Goal: Task Accomplishment & Management: Use online tool/utility

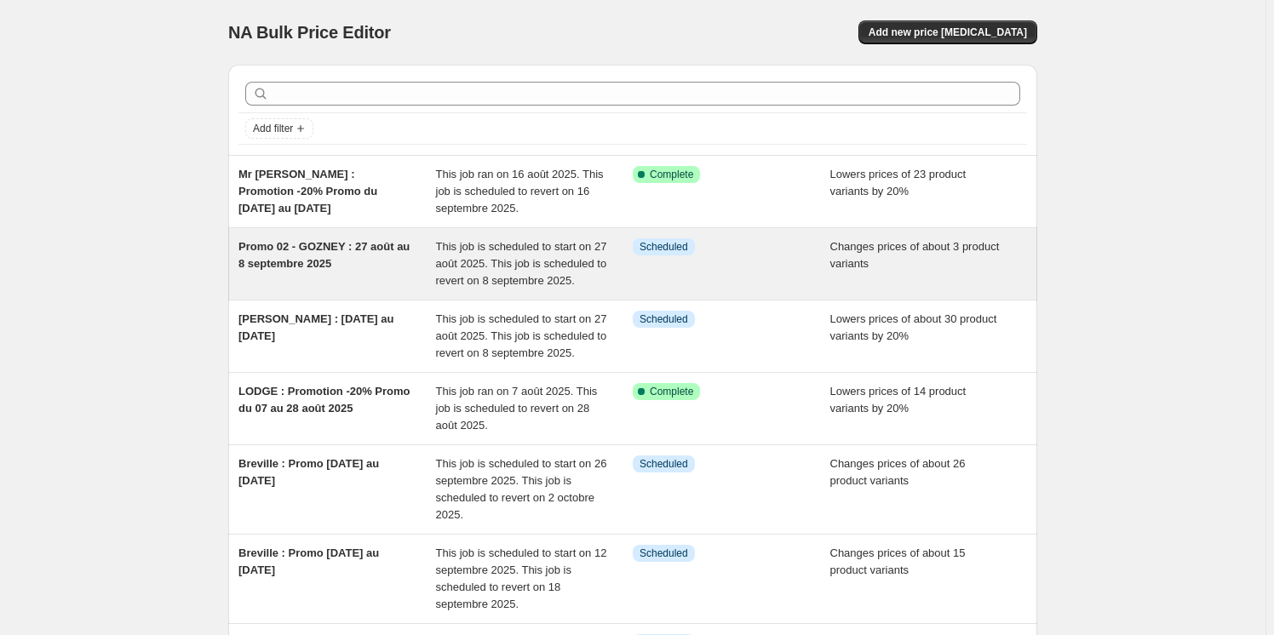
click at [324, 252] on span "Promo 02 - GOZNEY : 27 août au 8 septembre 2025" at bounding box center [323, 255] width 171 height 30
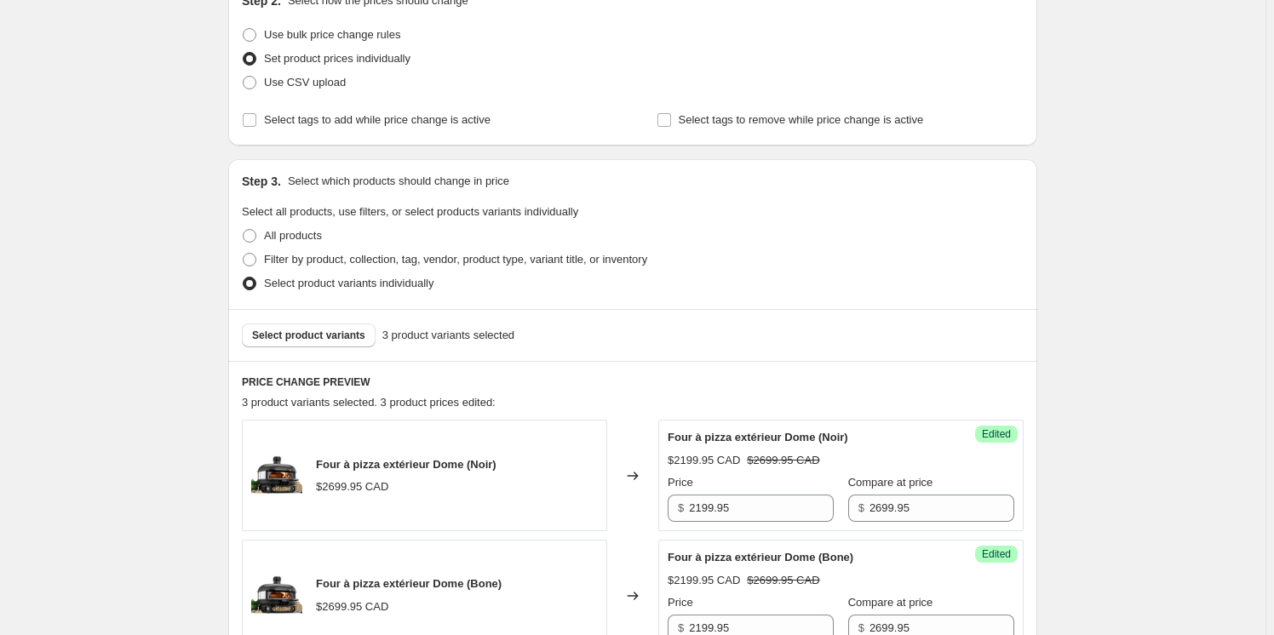
scroll to position [387, 0]
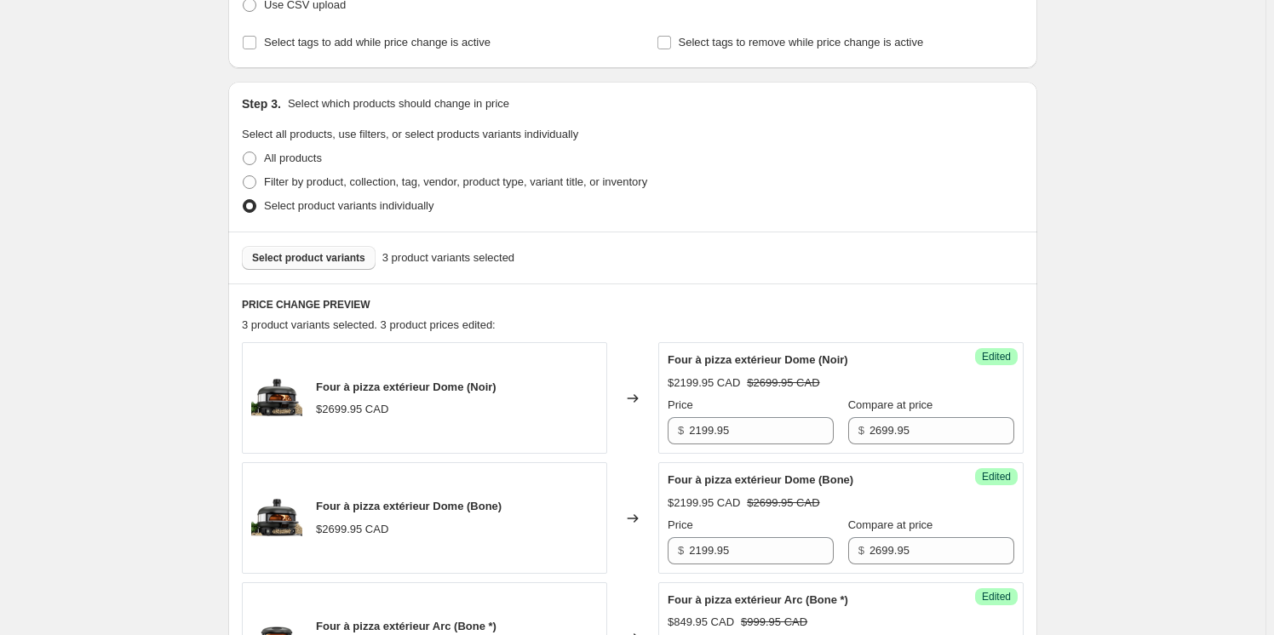
click at [317, 257] on span "Select product variants" at bounding box center [308, 258] width 113 height 14
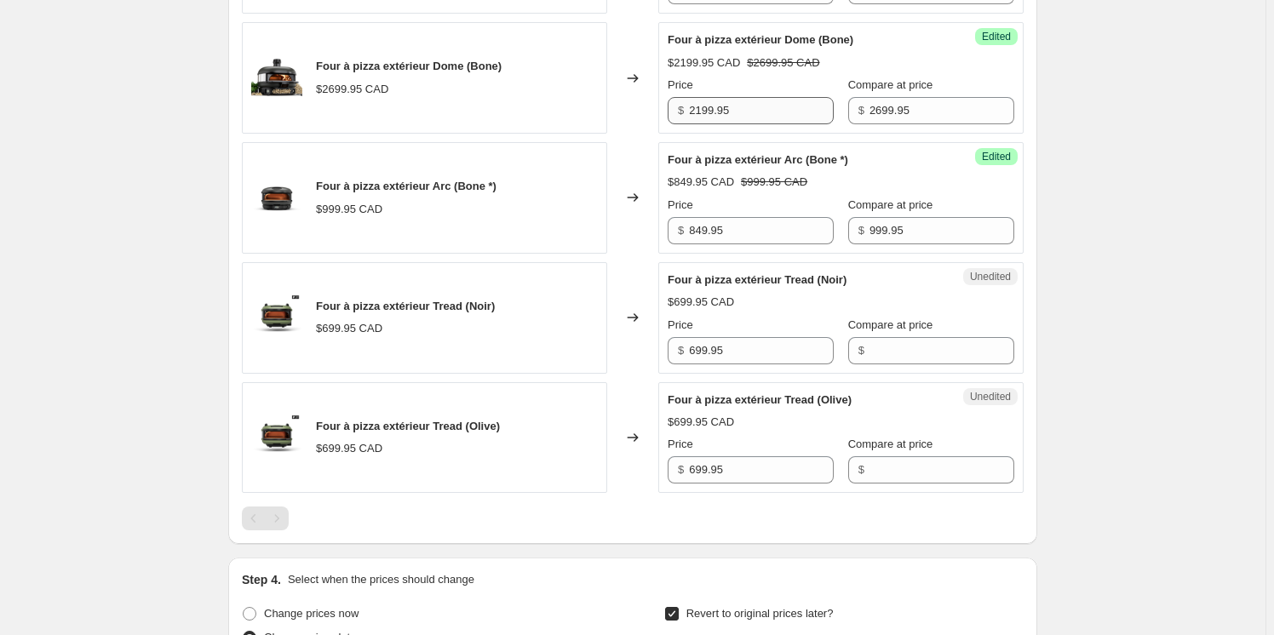
scroll to position [852, 0]
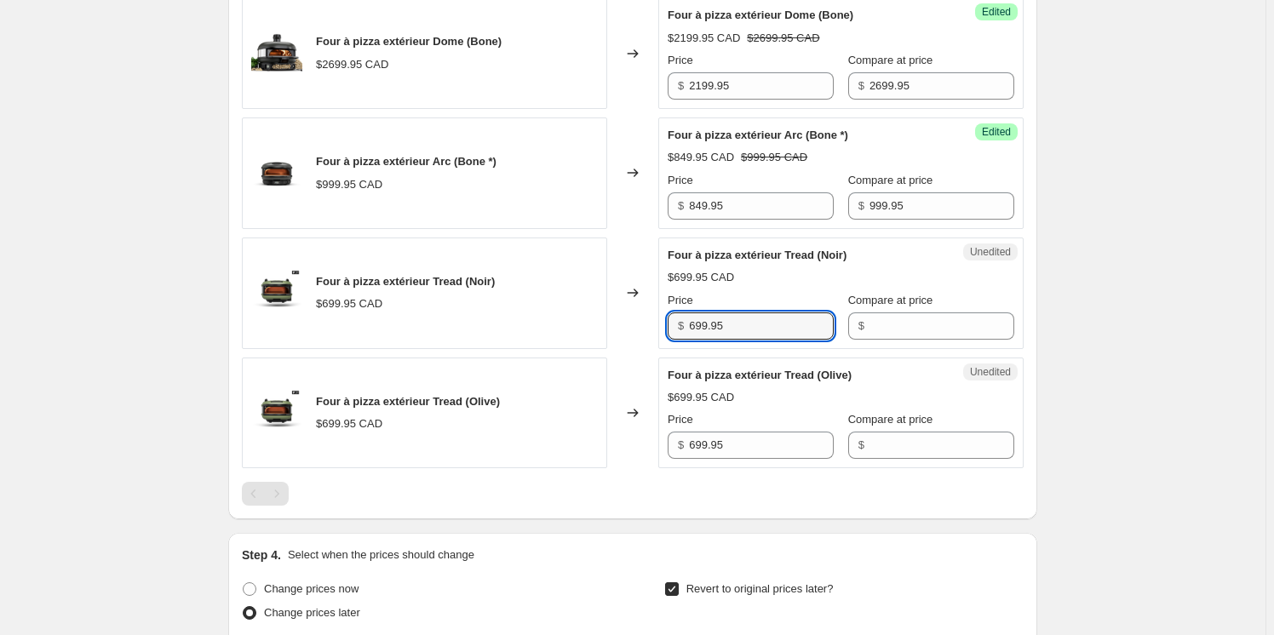
drag, startPoint x: 734, startPoint y: 325, endPoint x: 683, endPoint y: 318, distance: 51.7
click at [683, 318] on div "$ 699.95" at bounding box center [751, 326] width 166 height 27
click at [872, 324] on input "Compare at price" at bounding box center [941, 326] width 145 height 27
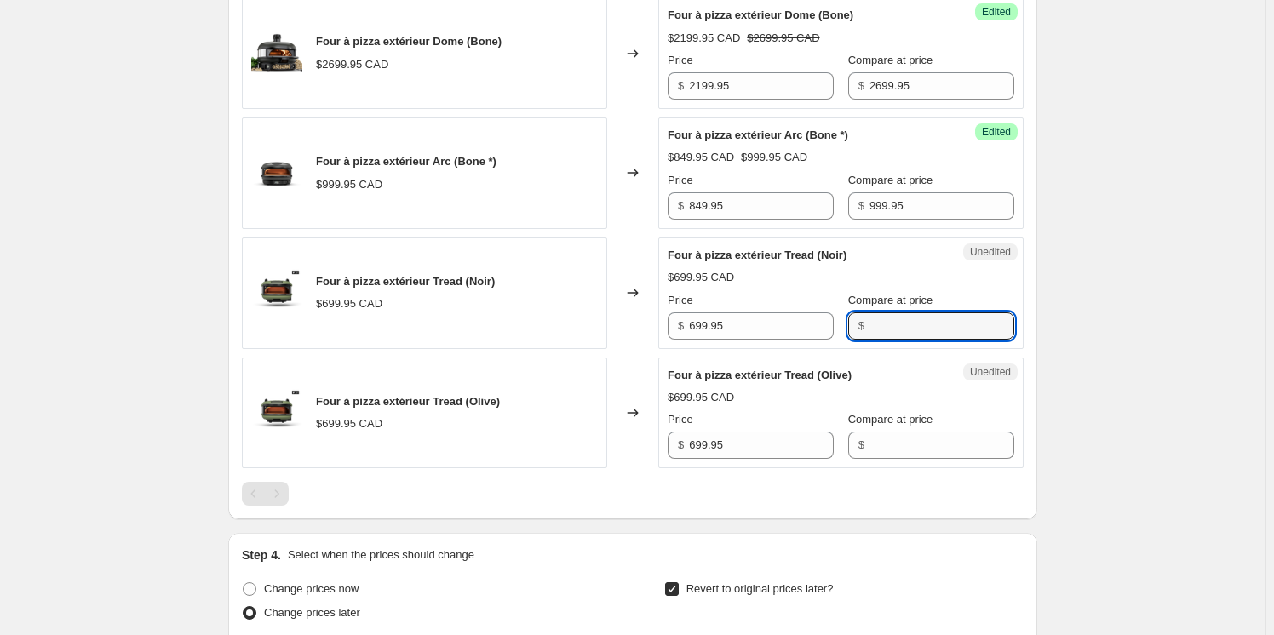
paste input "699.95"
type input "699.95"
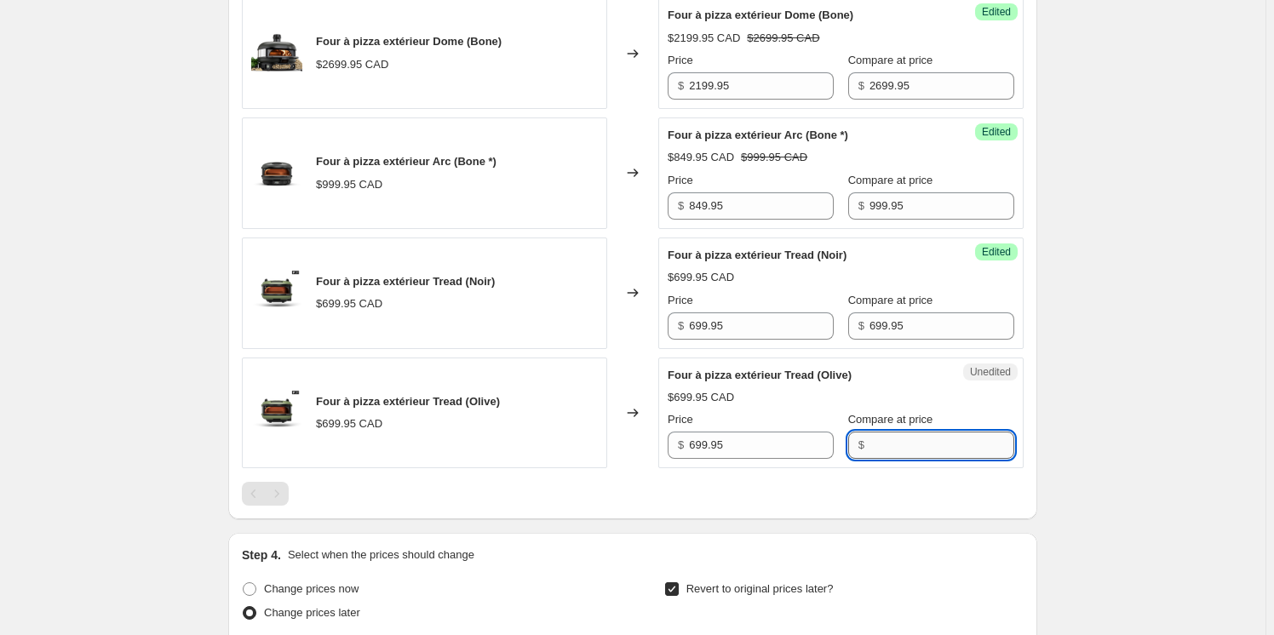
click at [894, 441] on input "Compare at price" at bounding box center [941, 445] width 145 height 27
paste input "699.95"
type input "699.95"
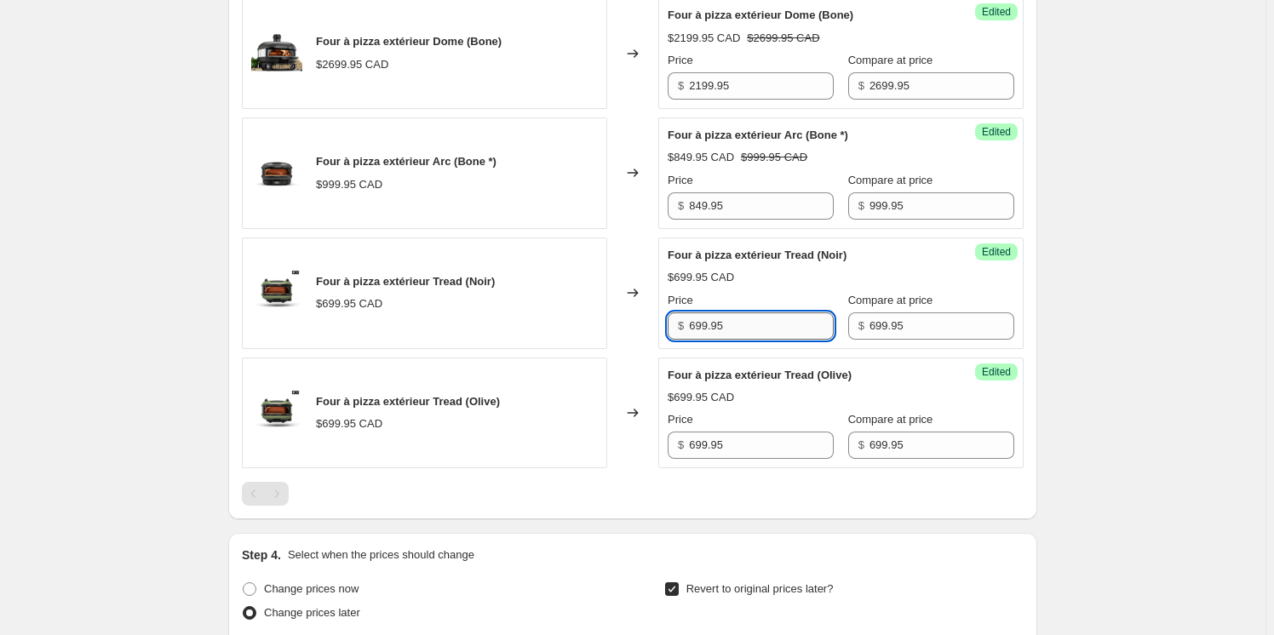
click at [735, 314] on input "699.95" at bounding box center [761, 326] width 145 height 27
click at [738, 318] on input "619.95" at bounding box center [761, 326] width 145 height 27
click at [736, 320] on input "619.95" at bounding box center [761, 326] width 145 height 27
click at [737, 327] on input "619.95" at bounding box center [761, 326] width 145 height 27
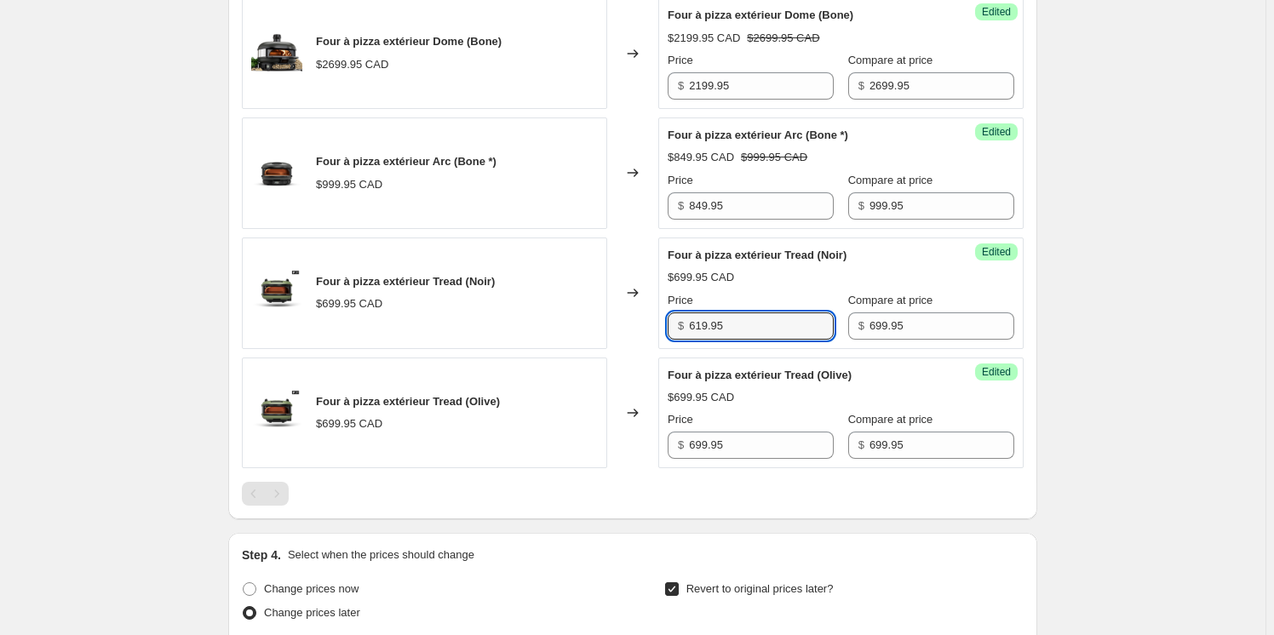
type input "619.95"
drag, startPoint x: 728, startPoint y: 339, endPoint x: 681, endPoint y: 330, distance: 47.8
click at [681, 330] on div "Success Edited Four à pizza extérieur Tread (Noir) $619.95 CAD $699.95 CAD Pric…" at bounding box center [840, 294] width 365 height 112
click at [644, 438] on div "Four à pizza extérieur Tread (Olive) $699.95 CAD Changed to Success Edited Four…" at bounding box center [633, 414] width 782 height 112
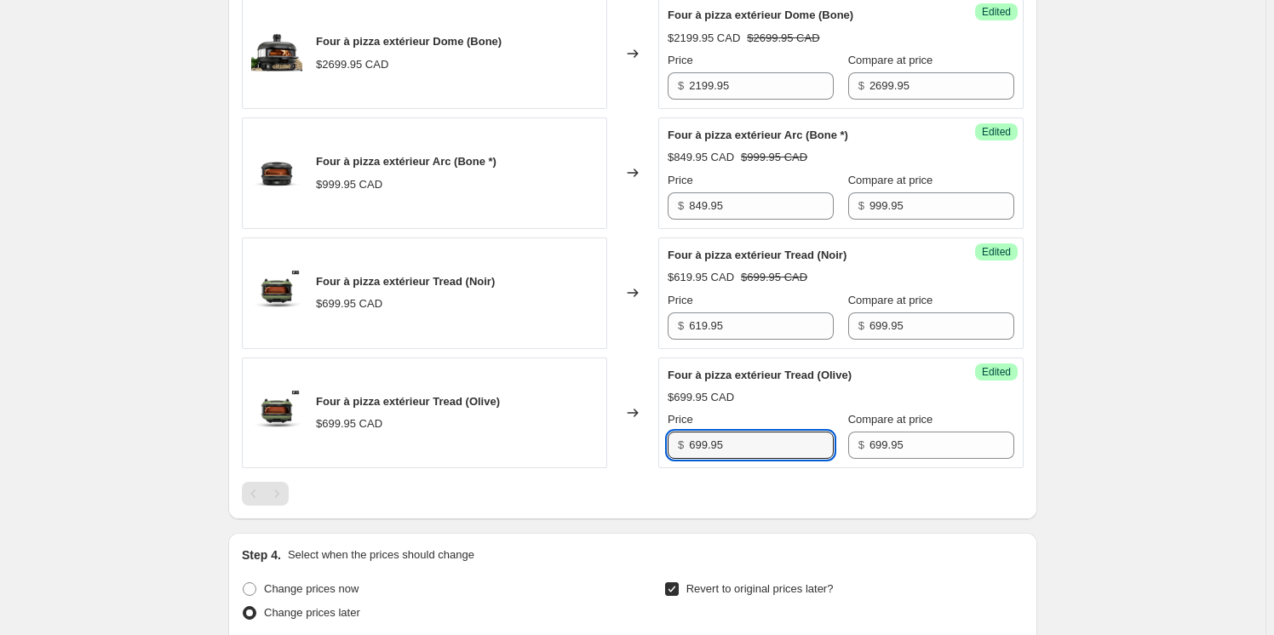
paste input "1"
type input "619.95"
click at [1091, 443] on div "Promo 02 - GOZNEY : 27 août au 8 septembre 2025. This page is ready Promo 02 - …" at bounding box center [632, 124] width 1265 height 1953
click at [1086, 441] on div "Promo 02 - GOZNEY : 27 août au 8 septembre 2025. This page is ready Promo 02 - …" at bounding box center [632, 124] width 1265 height 1953
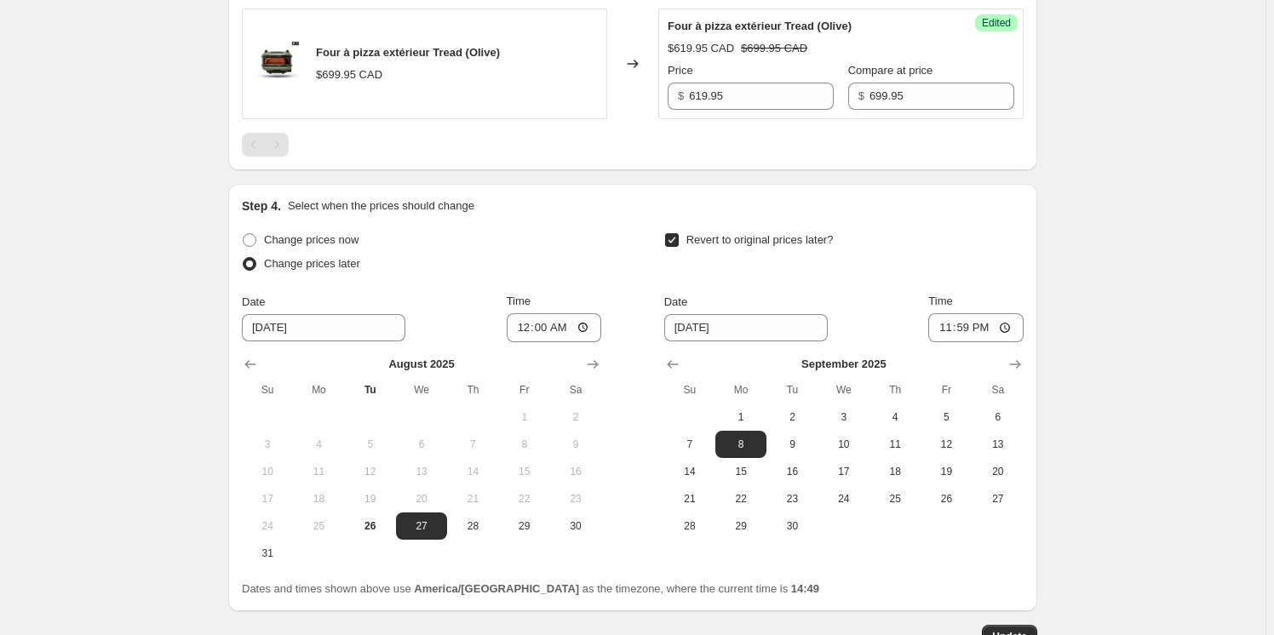
scroll to position [1238, 0]
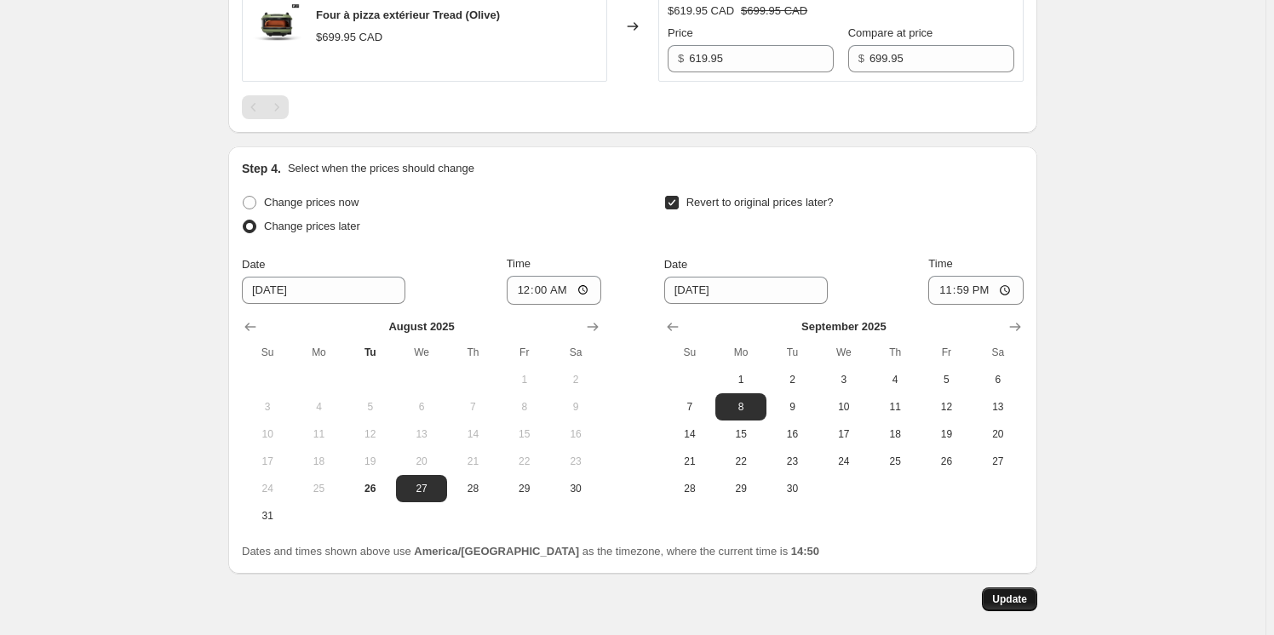
click at [1004, 599] on span "Update" at bounding box center [1009, 600] width 35 height 14
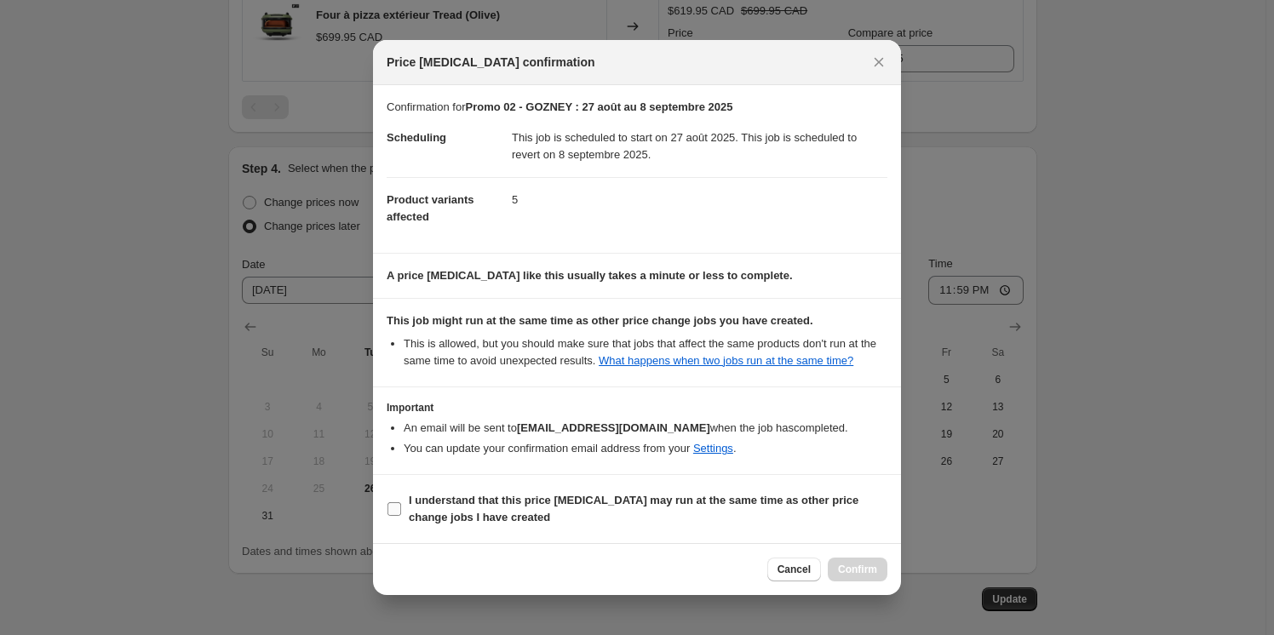
click at [396, 516] on input "I understand that this price change job may run at the same time as other price…" at bounding box center [394, 509] width 14 height 14
checkbox input "true"
click at [857, 576] on span "Confirm" at bounding box center [857, 570] width 39 height 14
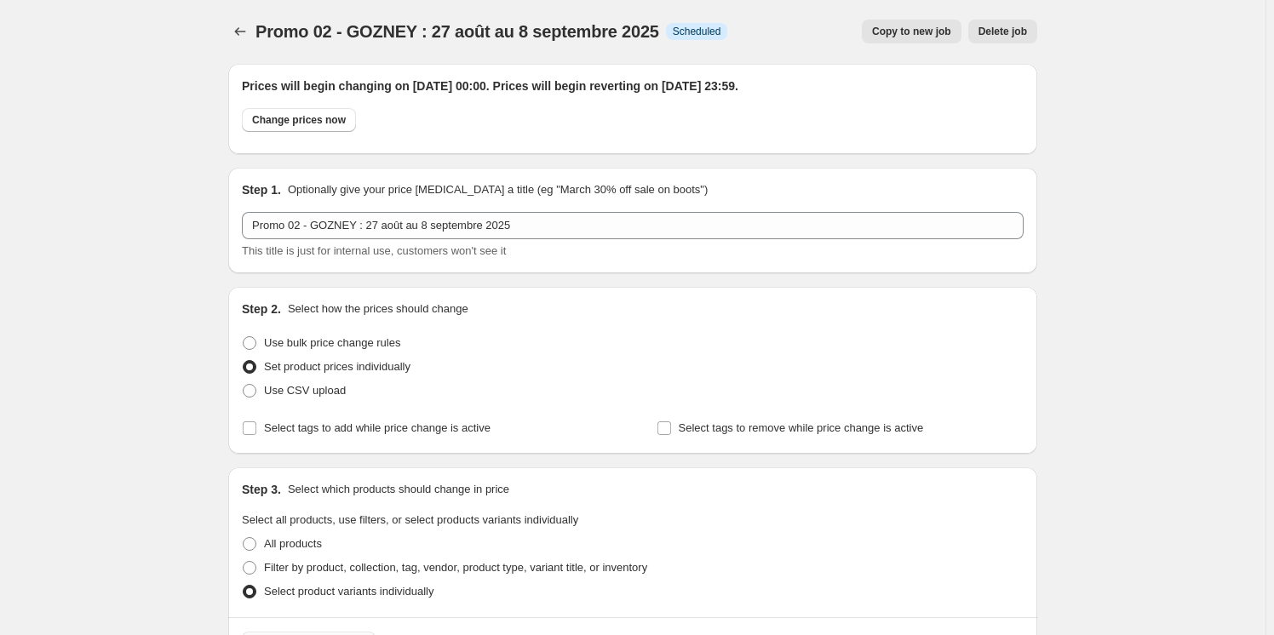
scroll to position [0, 0]
click at [247, 33] on icon "Price change jobs" at bounding box center [240, 32] width 17 height 17
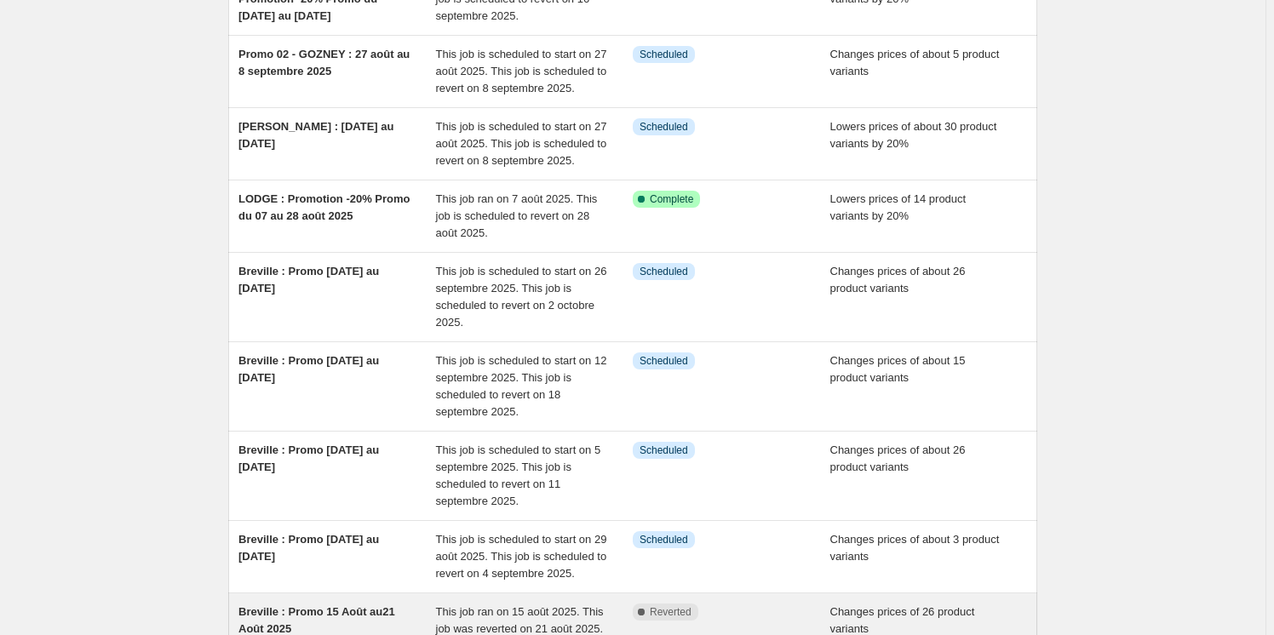
scroll to position [427, 0]
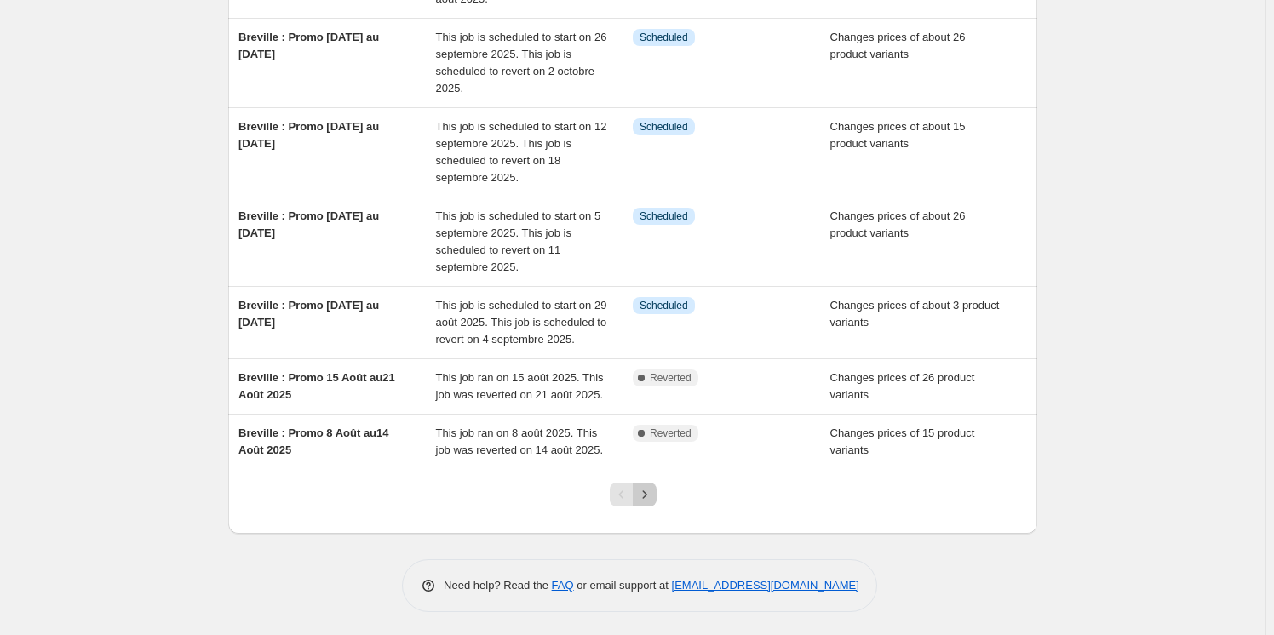
click at [653, 497] on icon "Next" at bounding box center [644, 494] width 17 height 17
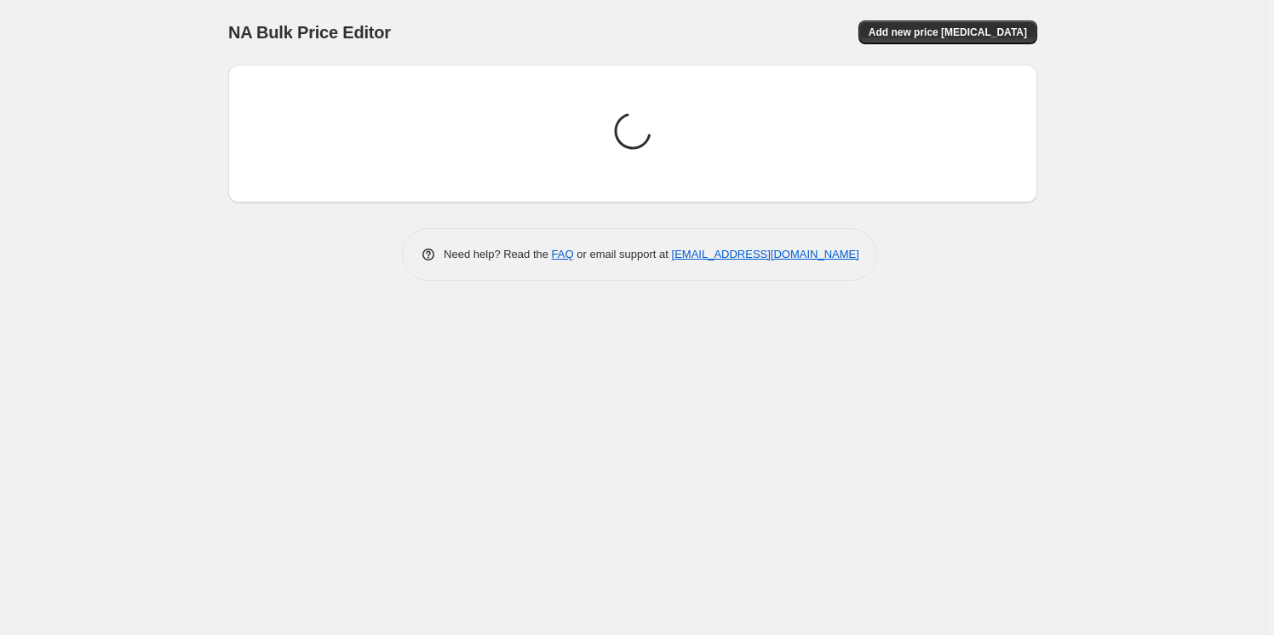
scroll to position [0, 0]
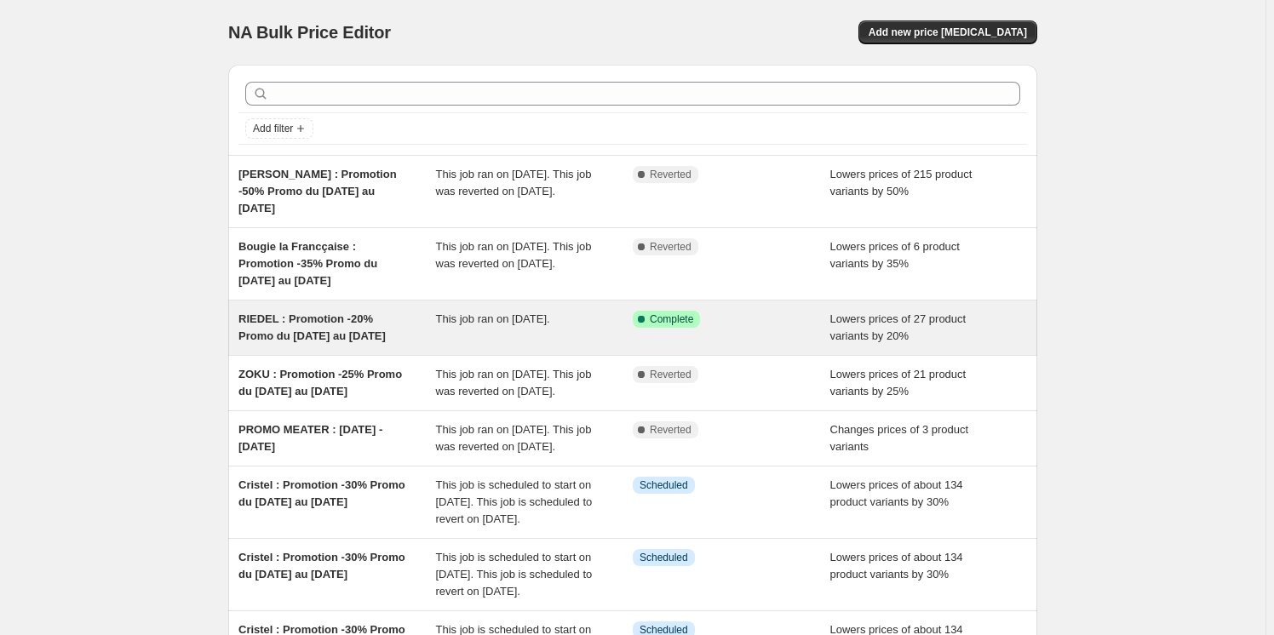
click at [318, 336] on span "RIEDEL : Promotion -20% Promo du 16 juillet au 3 août 2025" at bounding box center [311, 328] width 147 height 30
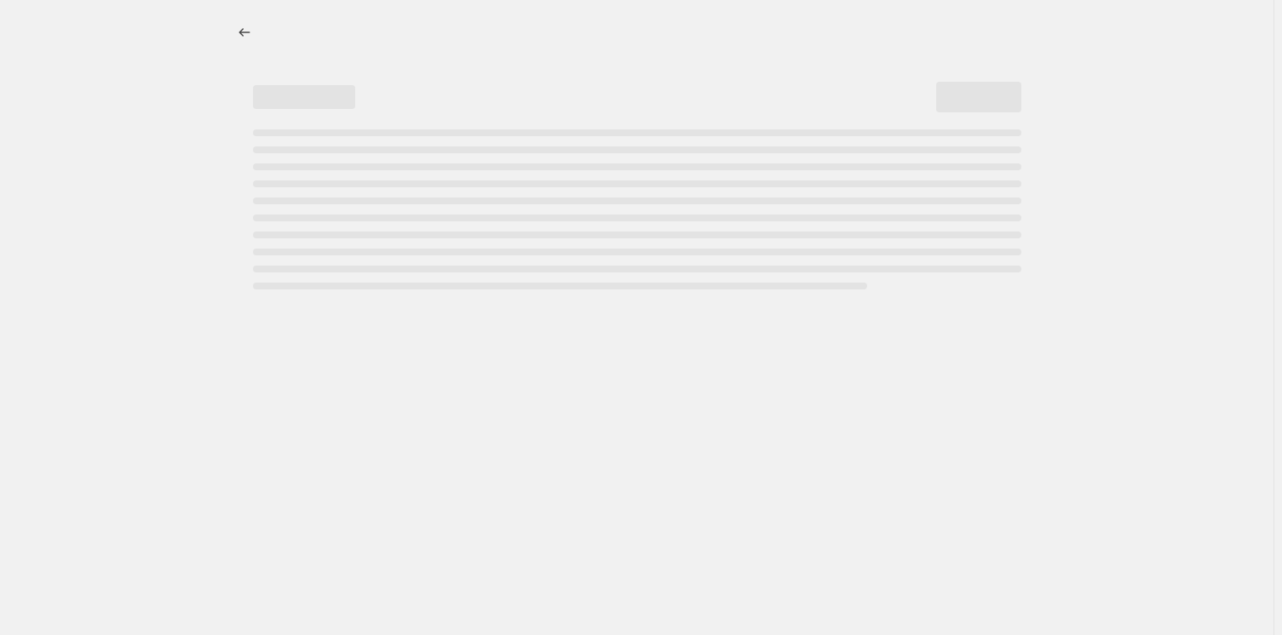
select select "percentage"
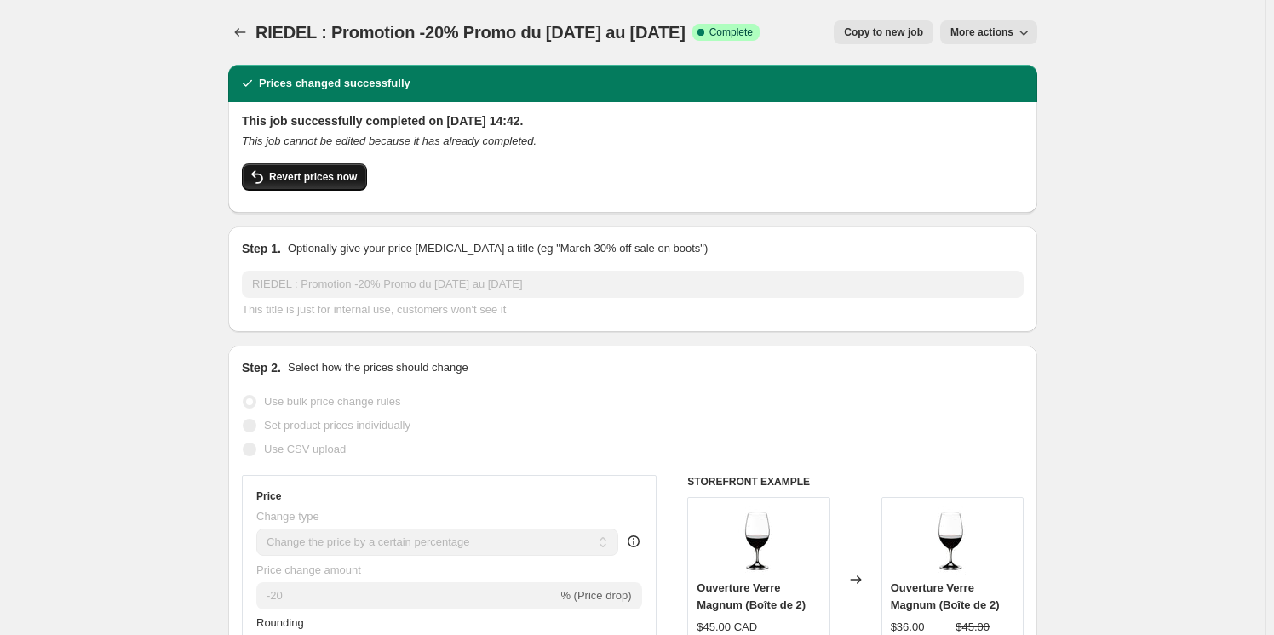
click at [313, 177] on span "Revert prices now" at bounding box center [313, 177] width 88 height 14
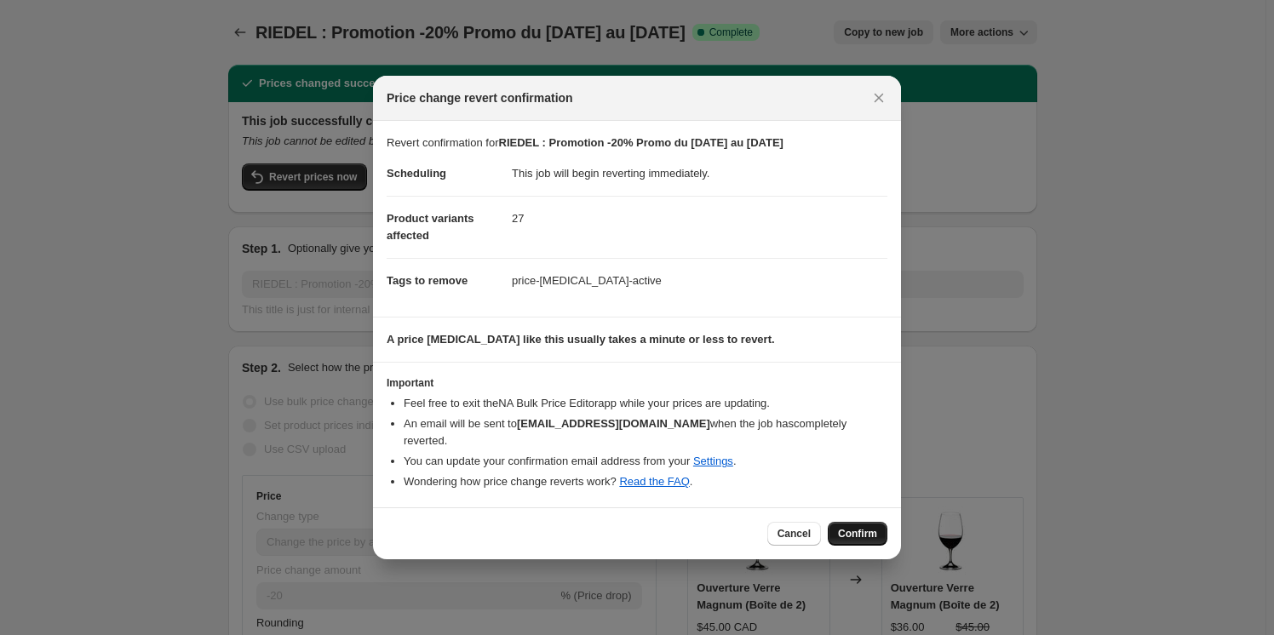
click at [865, 536] on span "Confirm" at bounding box center [857, 534] width 39 height 14
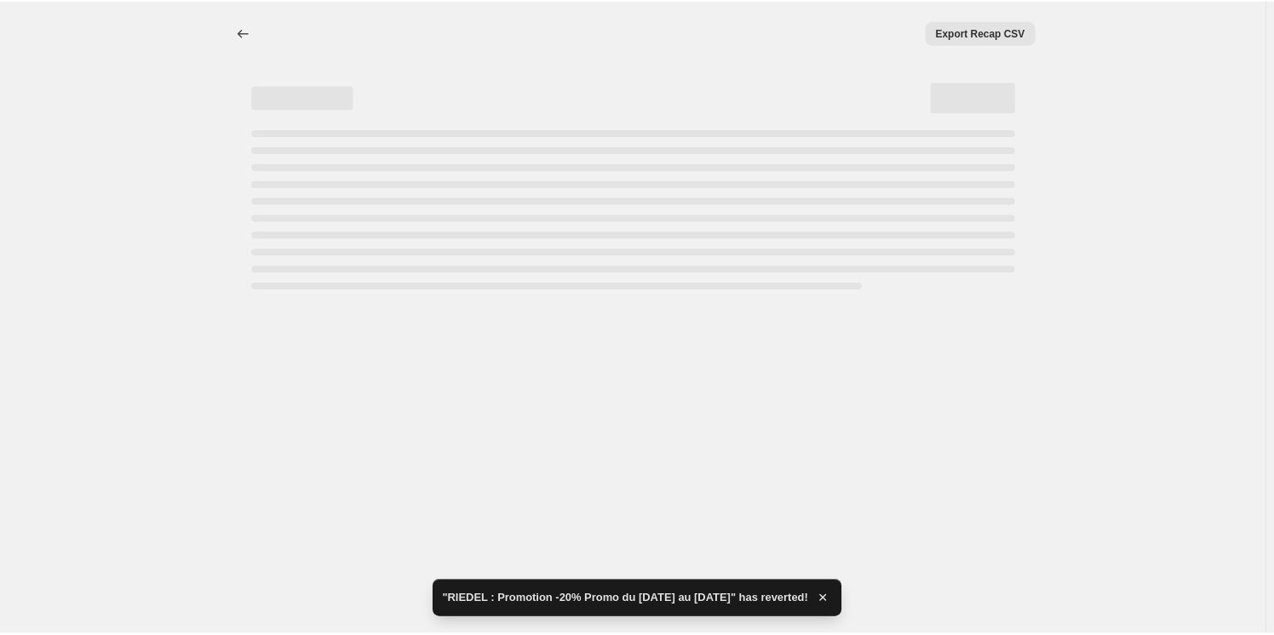
select select "percentage"
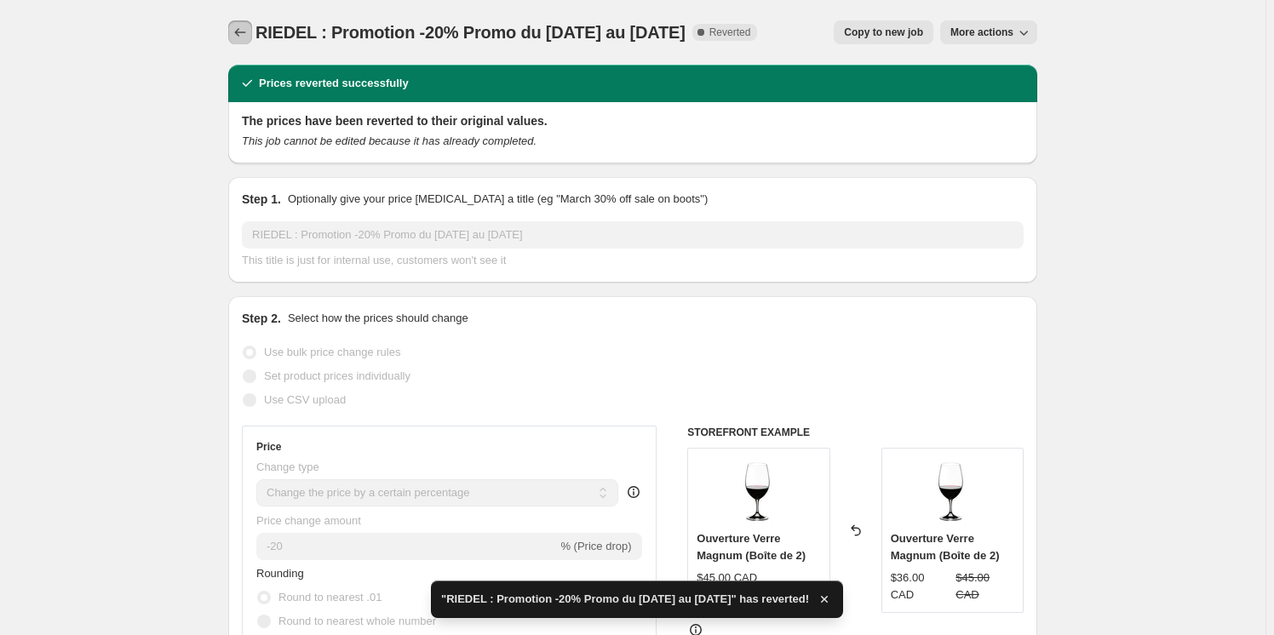
click at [244, 30] on icon "Price change jobs" at bounding box center [240, 32] width 17 height 17
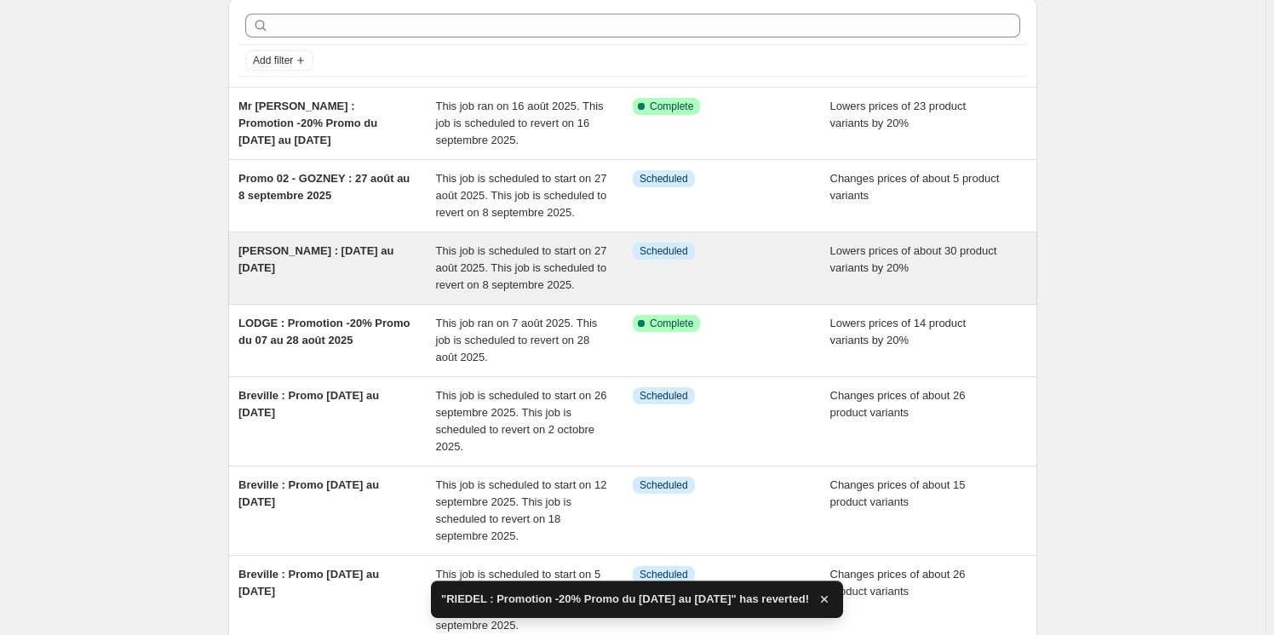
scroll to position [427, 0]
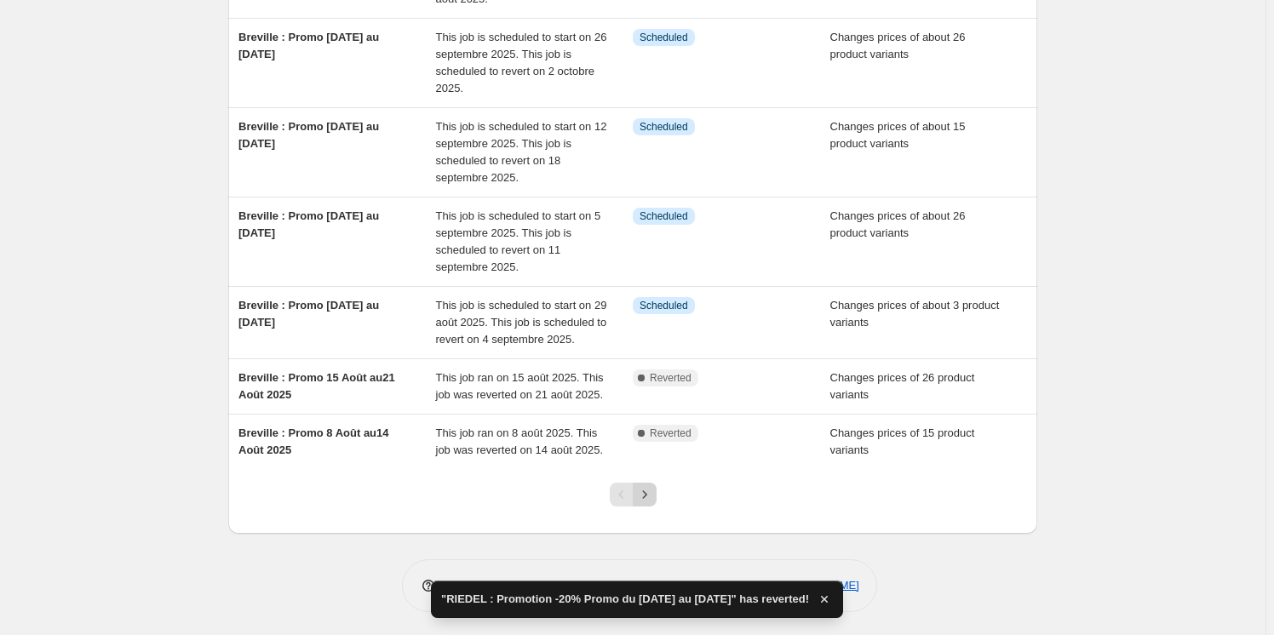
click at [653, 490] on icon "Next" at bounding box center [644, 494] width 17 height 17
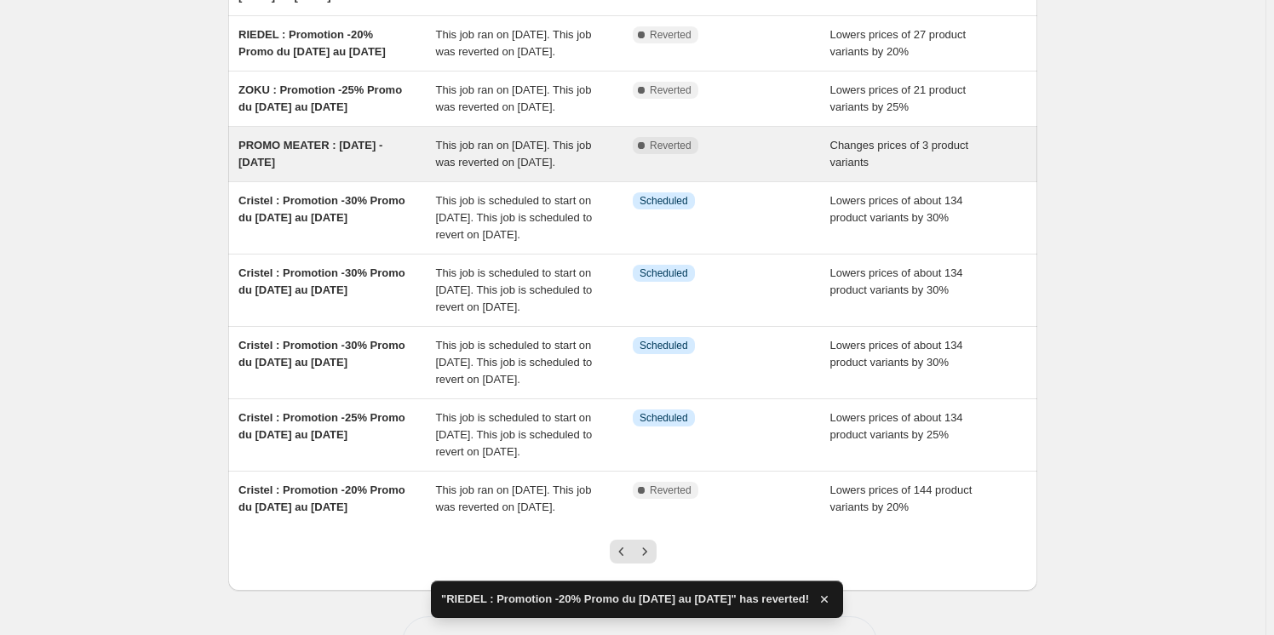
scroll to position [376, 0]
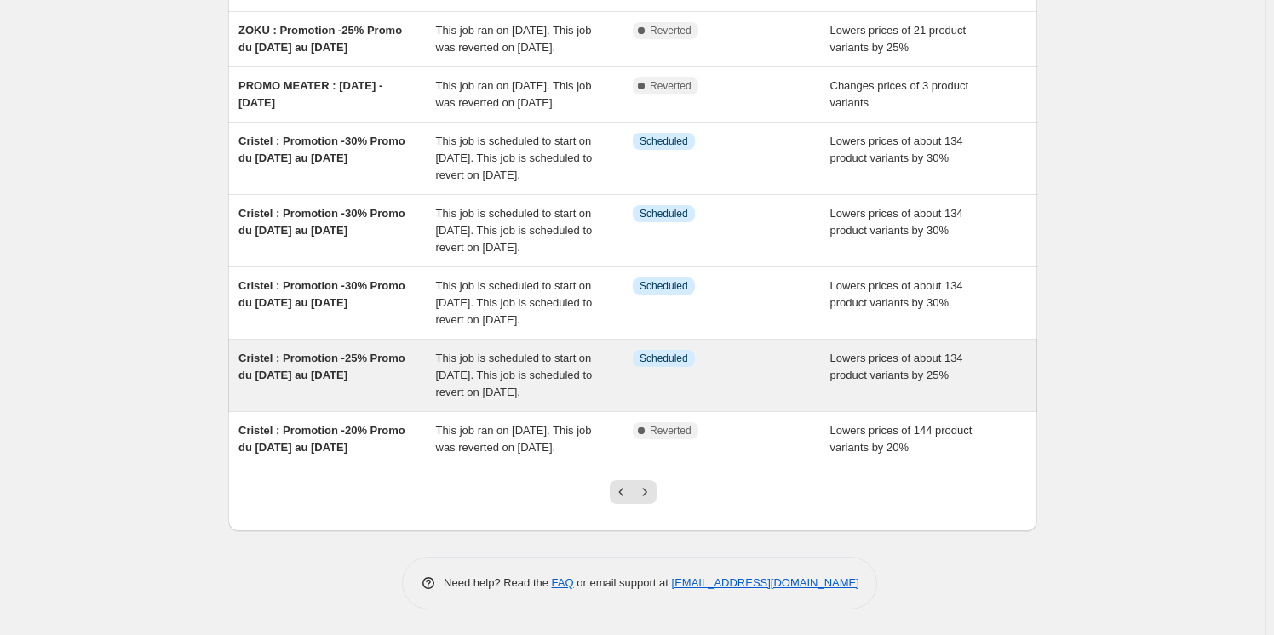
click at [387, 373] on span "Cristel : Promotion -25% Promo du 29 août au 7 septembre 2025" at bounding box center [321, 367] width 167 height 30
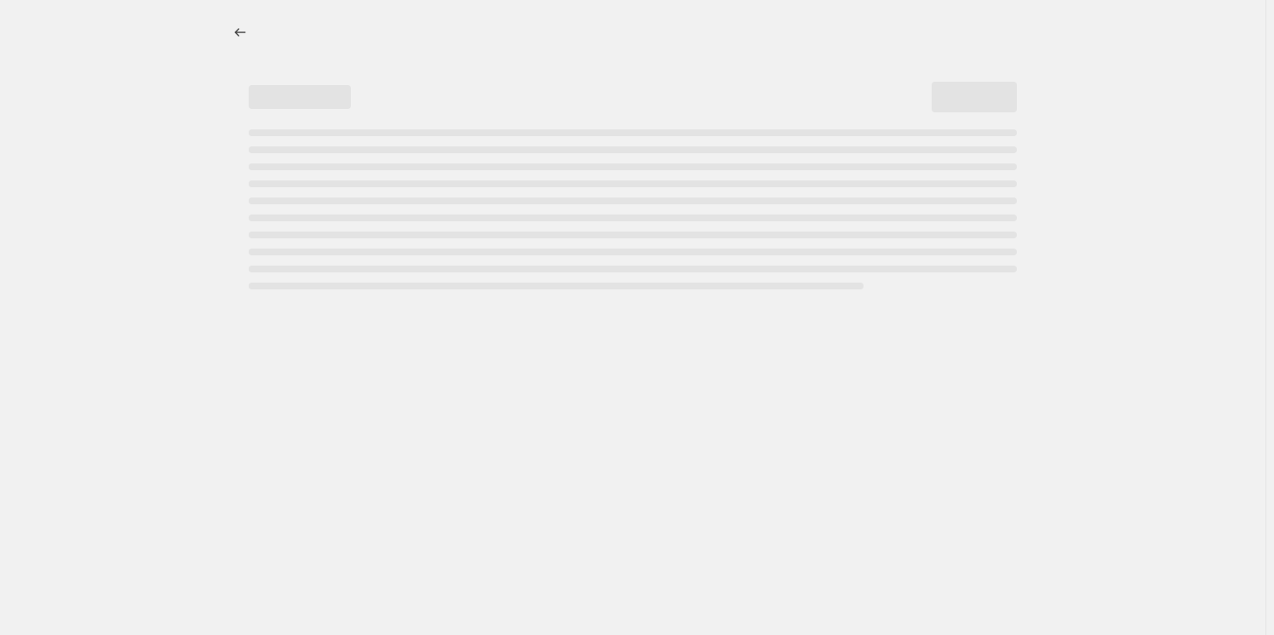
select select "percentage"
select select "vendor"
select select "inventory_quantity"
select select ">"
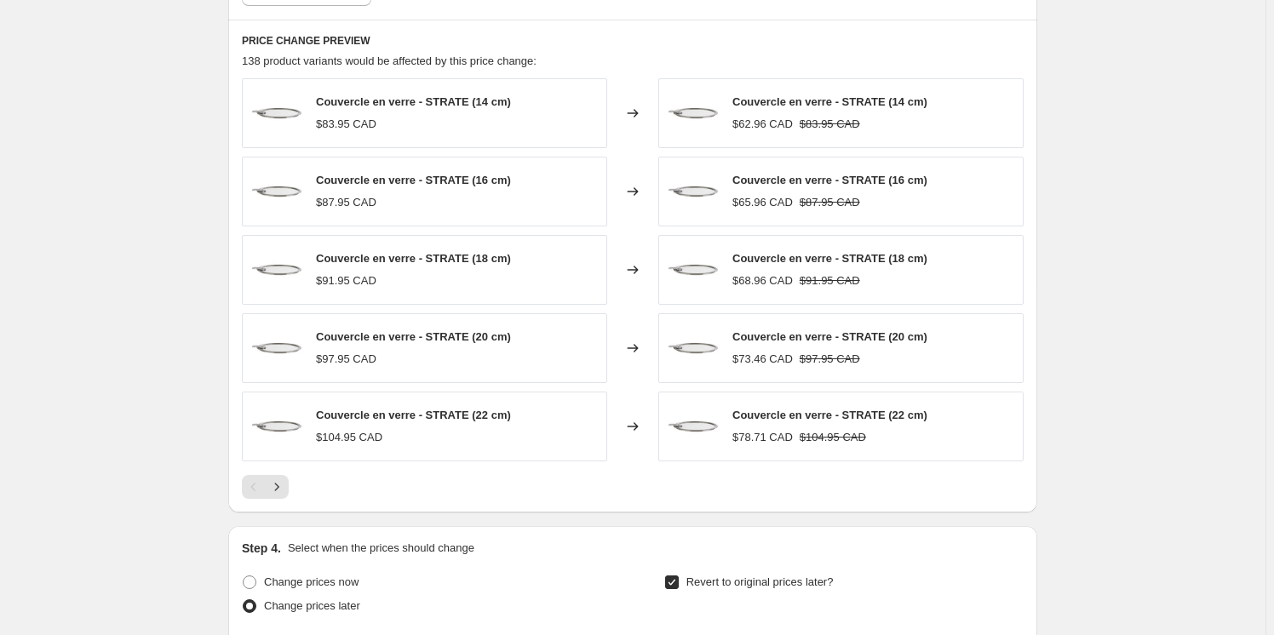
scroll to position [1393, 0]
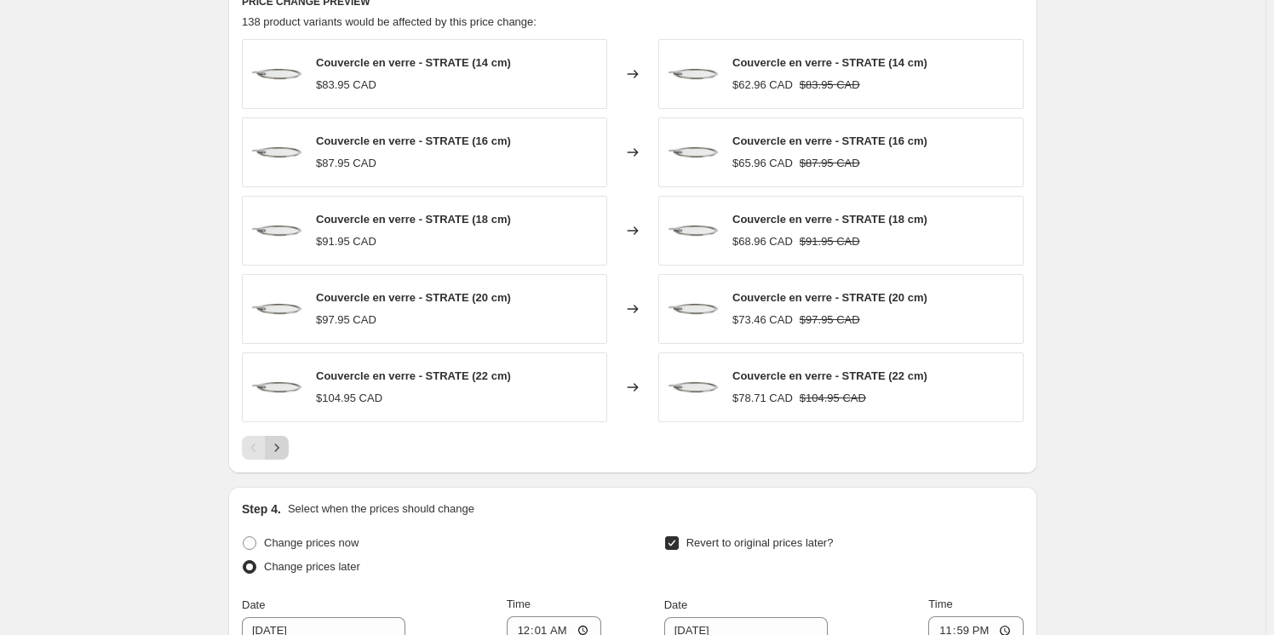
click at [278, 445] on icon "Next" at bounding box center [276, 447] width 17 height 17
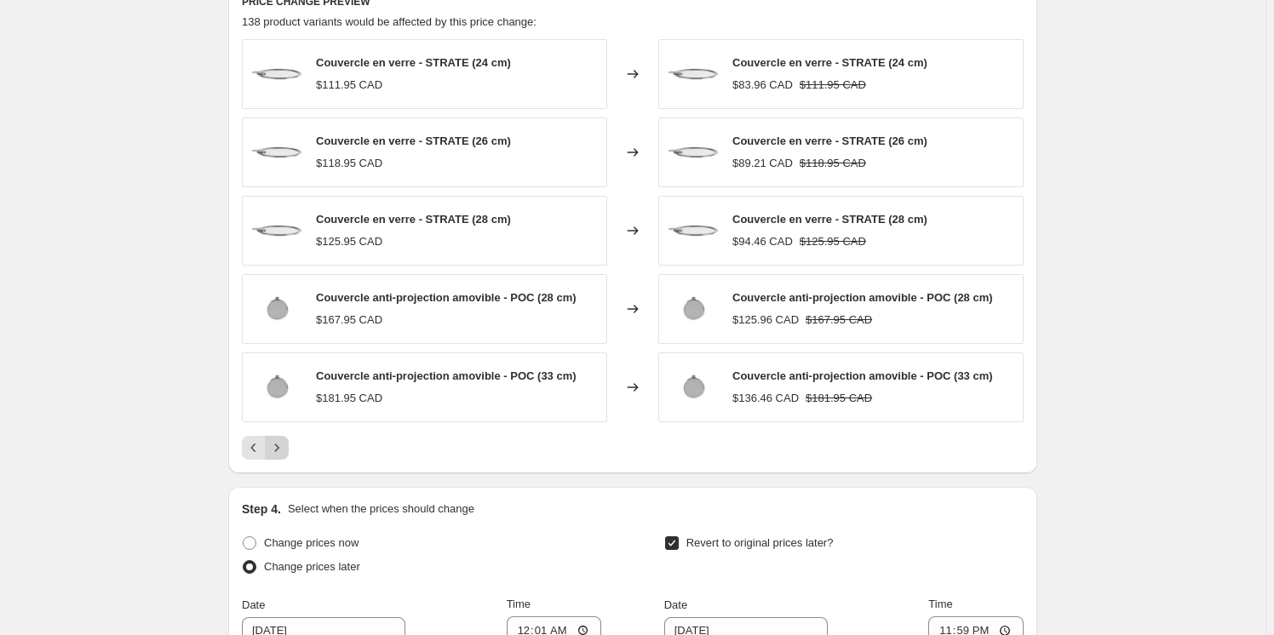
click at [278, 445] on icon "Next" at bounding box center [276, 447] width 17 height 17
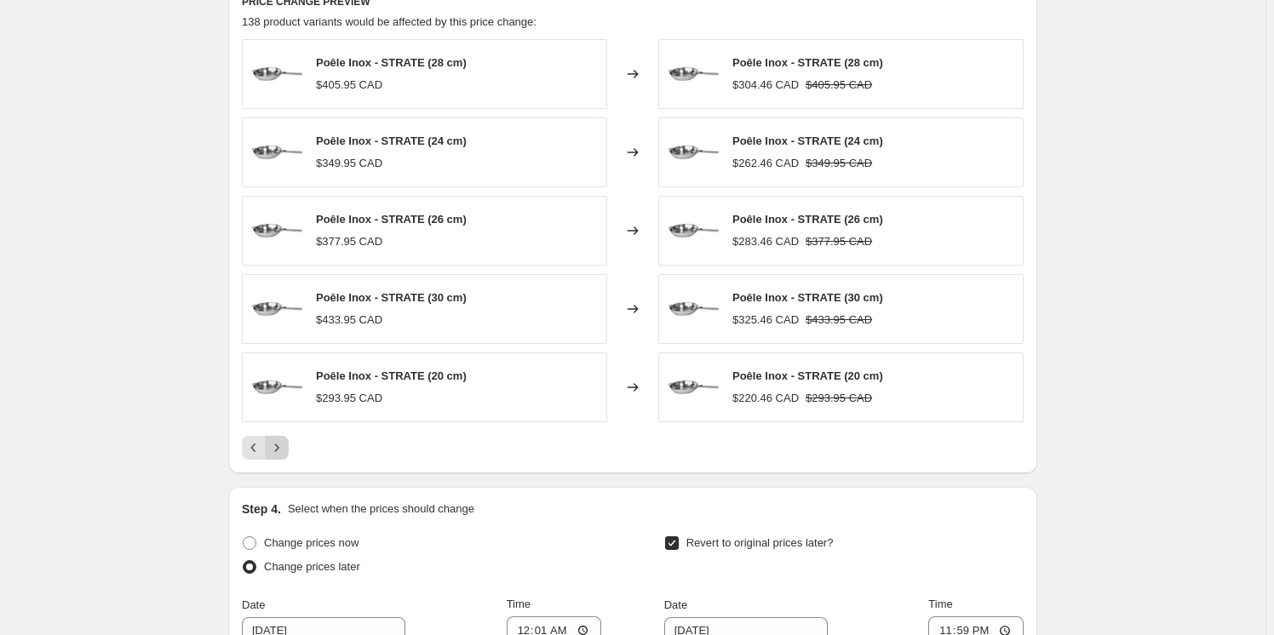
click at [278, 445] on icon "Next" at bounding box center [276, 447] width 17 height 17
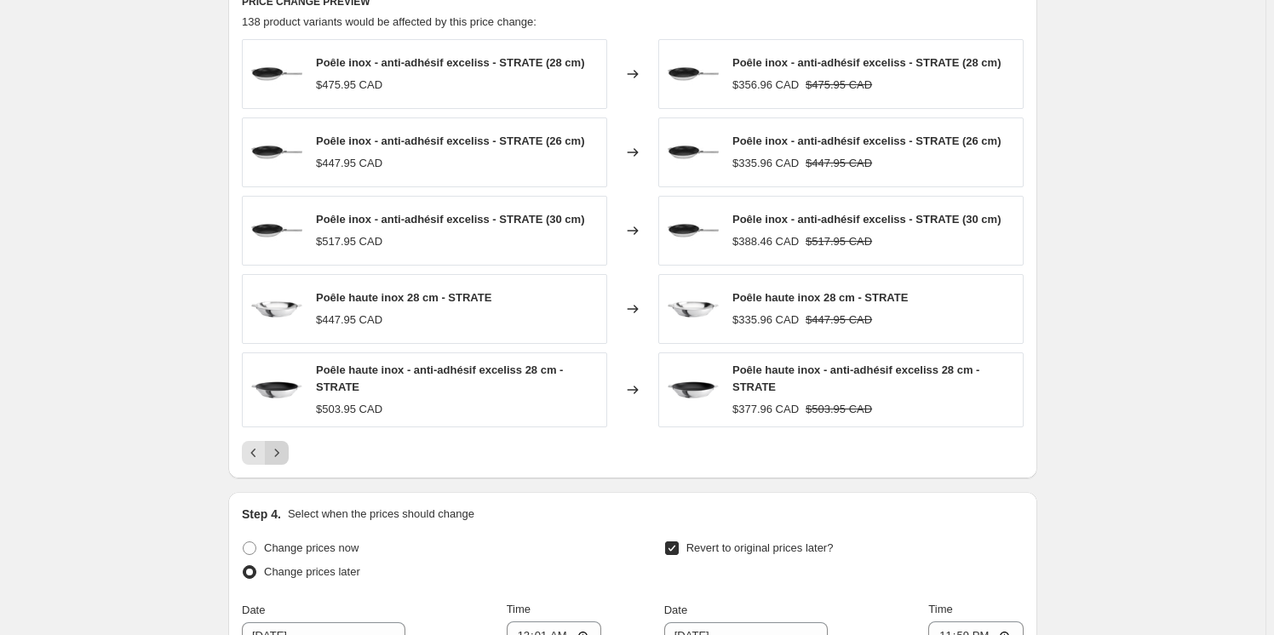
click at [278, 445] on icon "Next" at bounding box center [276, 453] width 17 height 17
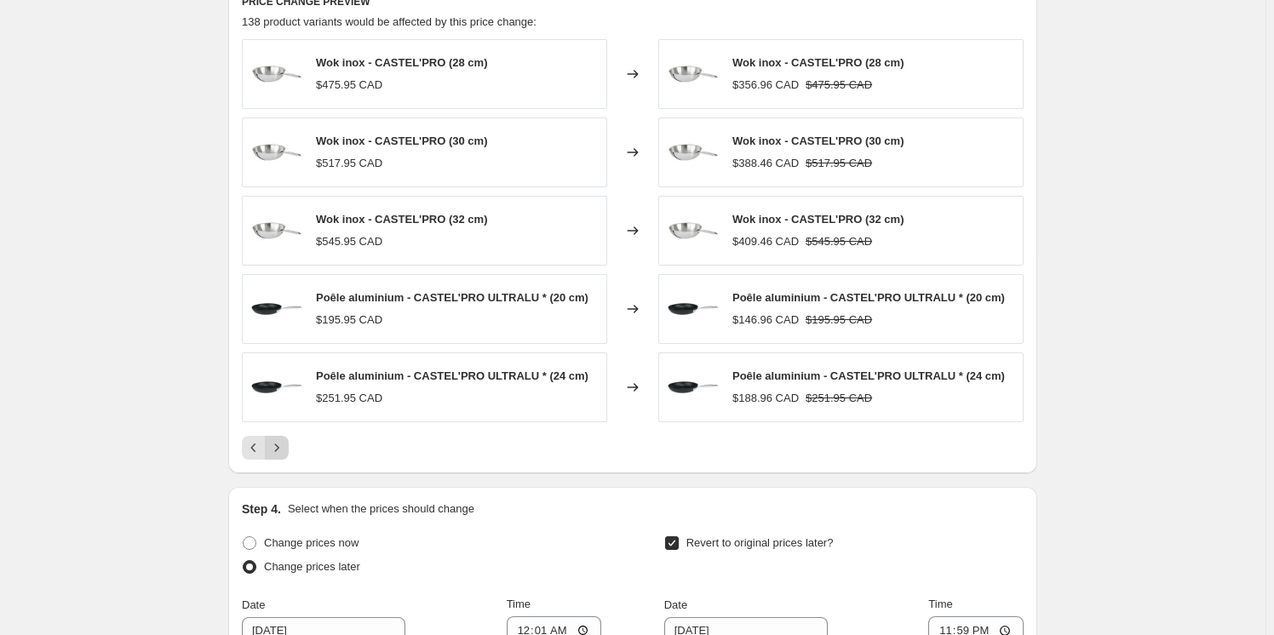
click at [278, 446] on icon "Next" at bounding box center [276, 447] width 17 height 17
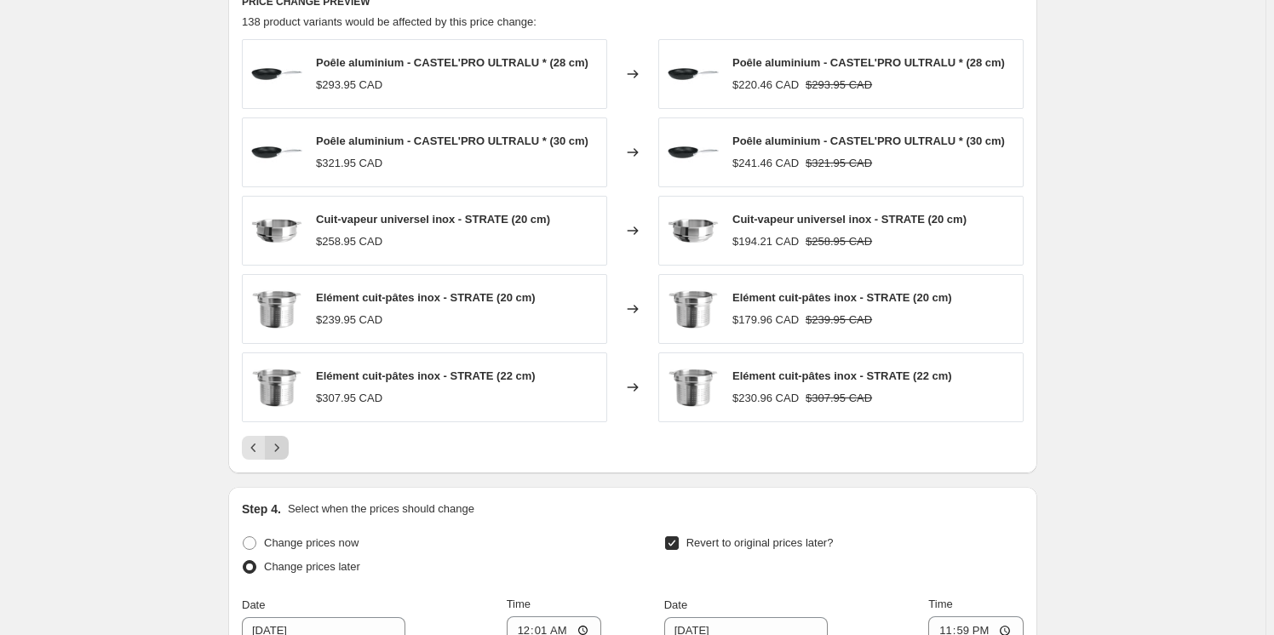
click at [278, 446] on icon "Next" at bounding box center [276, 447] width 17 height 17
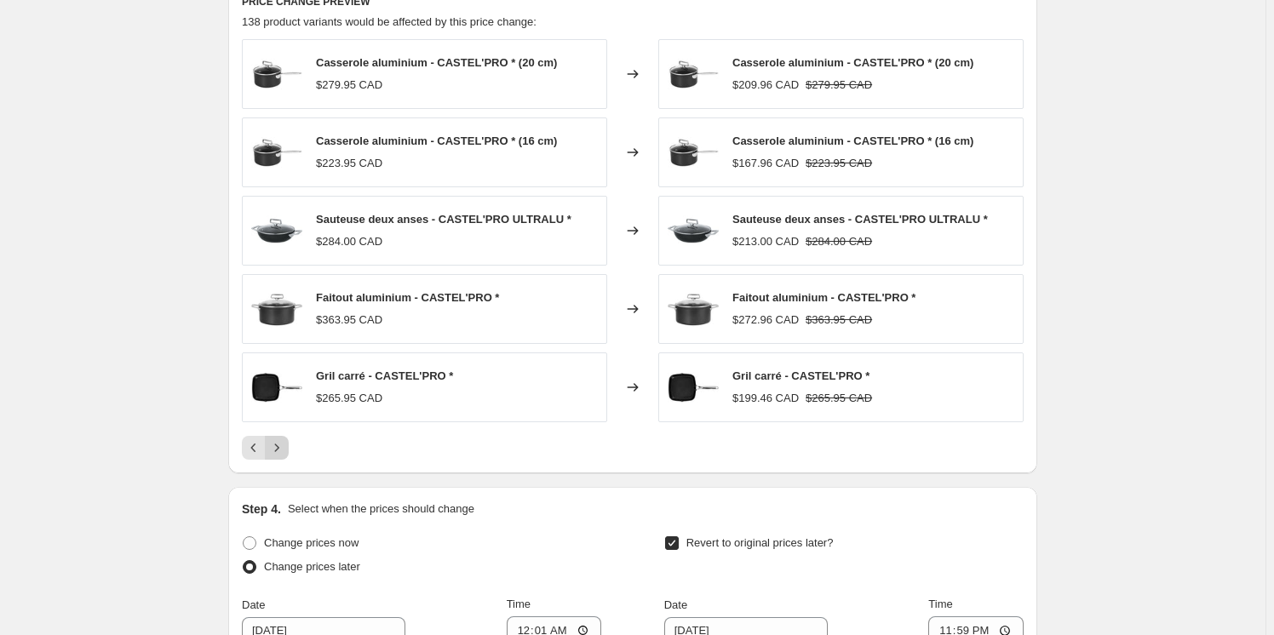
click at [278, 447] on icon "Next" at bounding box center [276, 447] width 17 height 17
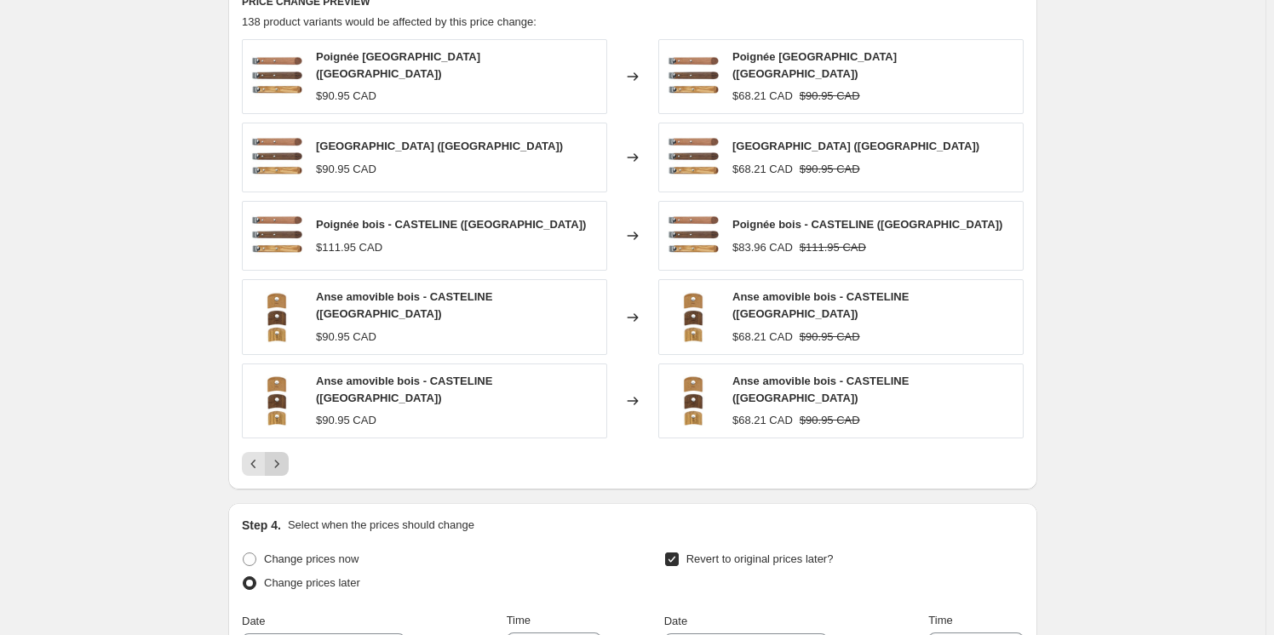
click at [278, 456] on icon "Next" at bounding box center [276, 464] width 17 height 17
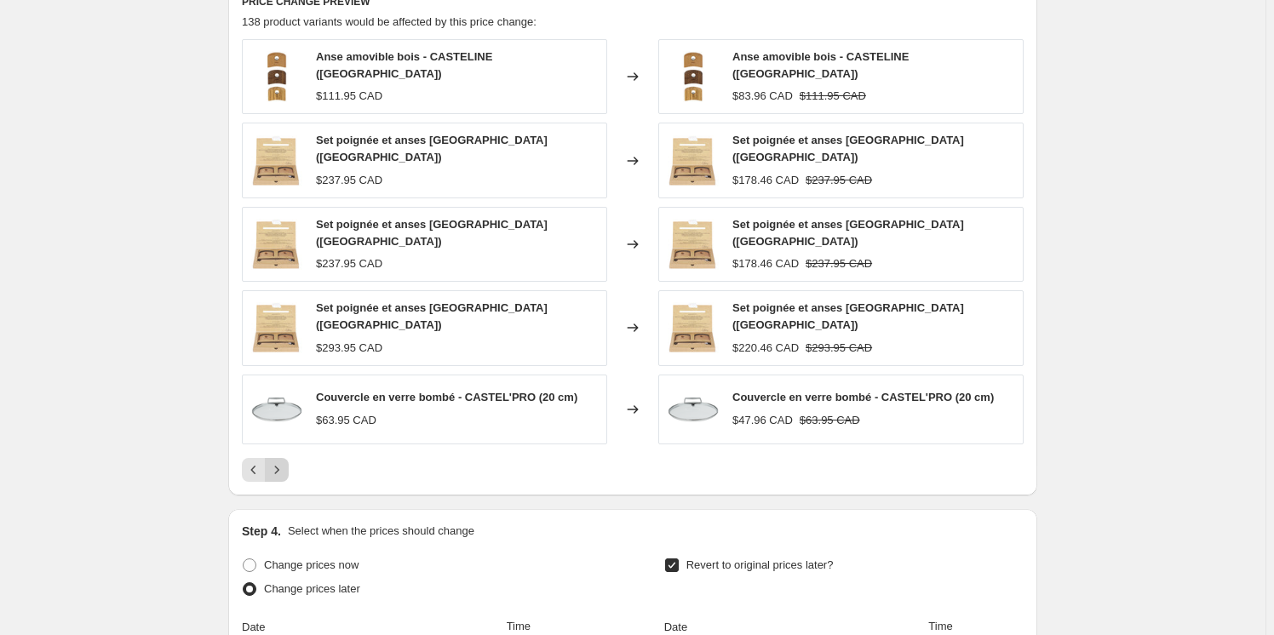
click at [284, 463] on icon "Next" at bounding box center [276, 470] width 17 height 17
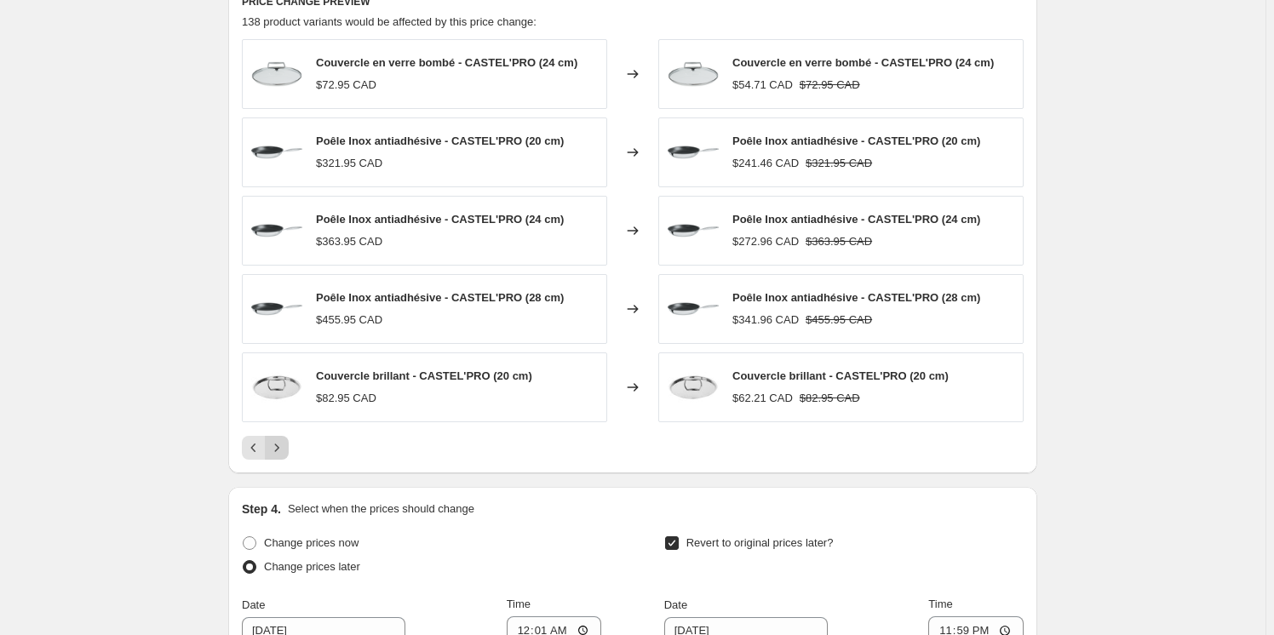
click at [284, 463] on div "PRICE CHANGE PREVIEW 138 product variants would be affected by this price chang…" at bounding box center [632, 226] width 809 height 493
click at [281, 453] on icon "Next" at bounding box center [276, 447] width 17 height 17
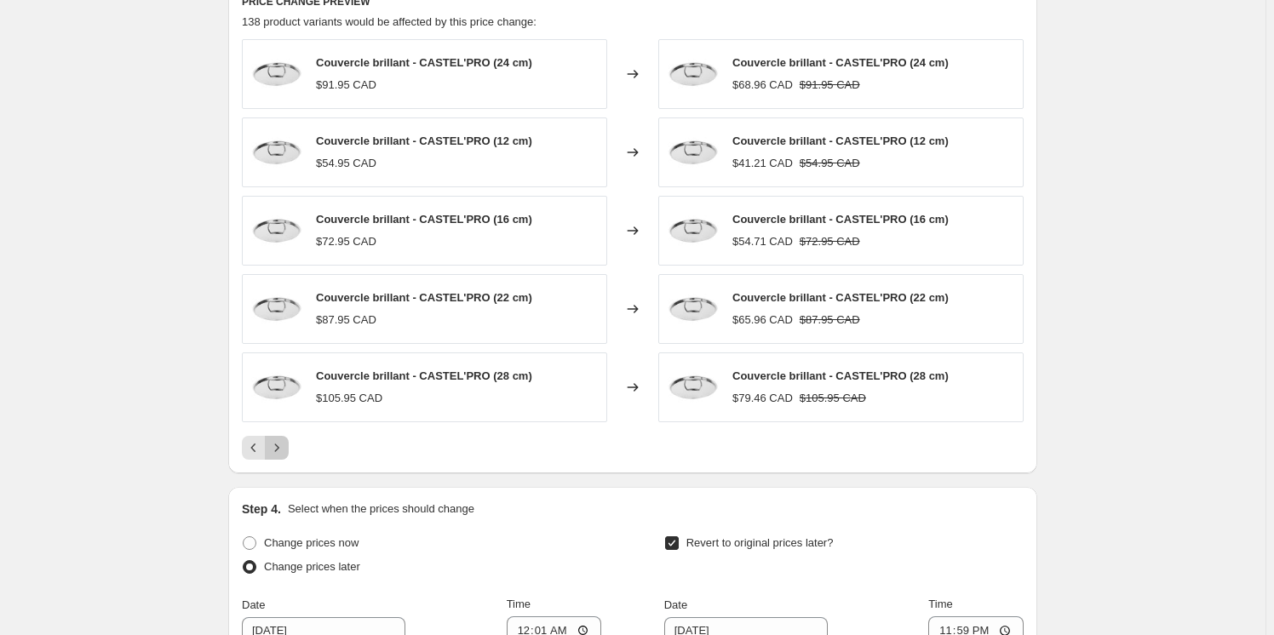
click at [284, 441] on icon "Next" at bounding box center [276, 447] width 17 height 17
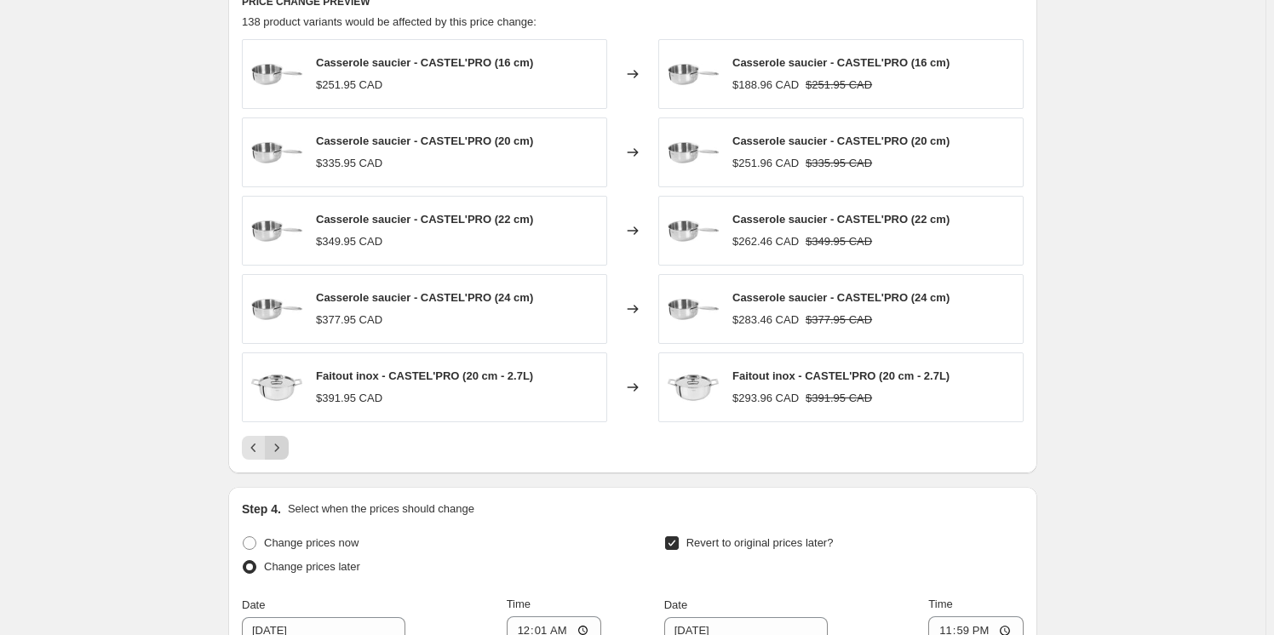
click at [275, 445] on icon "Next" at bounding box center [276, 447] width 17 height 17
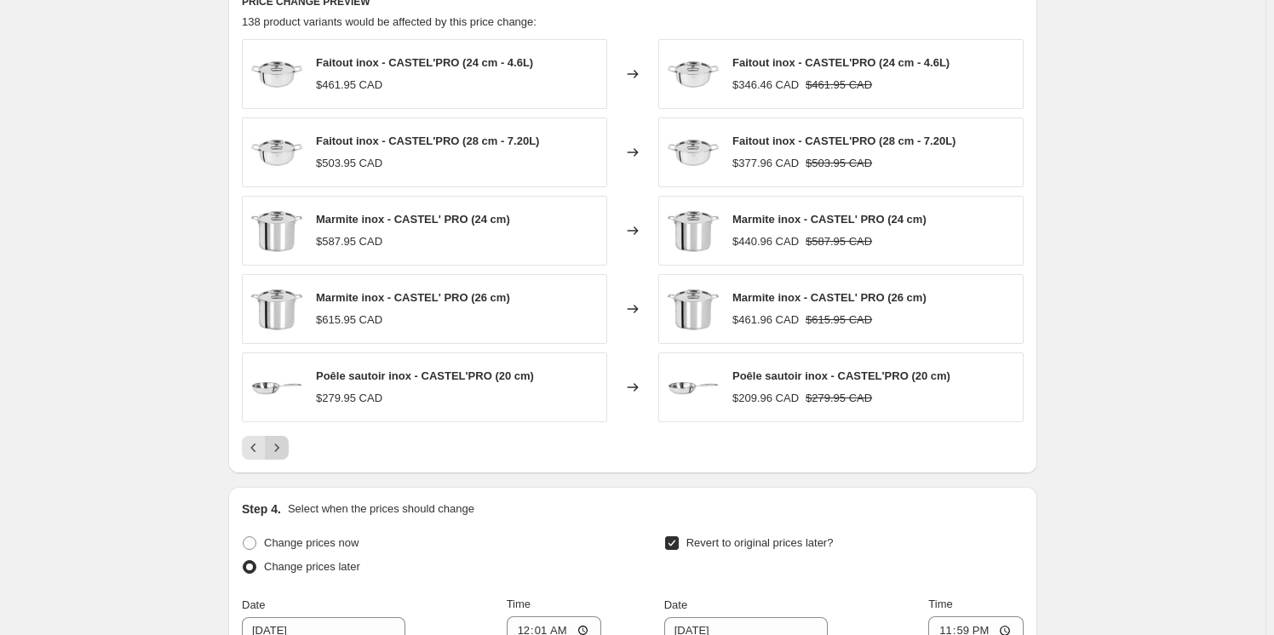
click at [277, 445] on icon "Next" at bounding box center [276, 447] width 17 height 17
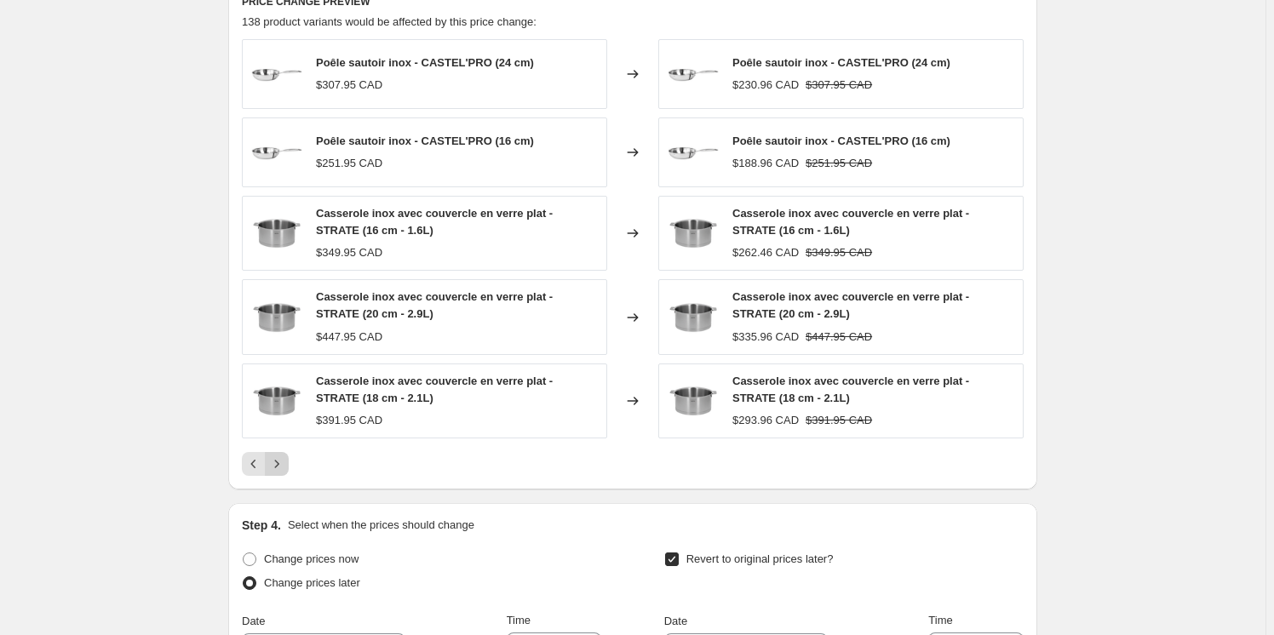
click at [277, 445] on div "Poêle sautoir inox - CASTEL'PRO (24 cm) $307.95 CAD Changed to Poêle sautoir in…" at bounding box center [633, 257] width 782 height 437
click at [283, 459] on icon "Next" at bounding box center [276, 464] width 17 height 17
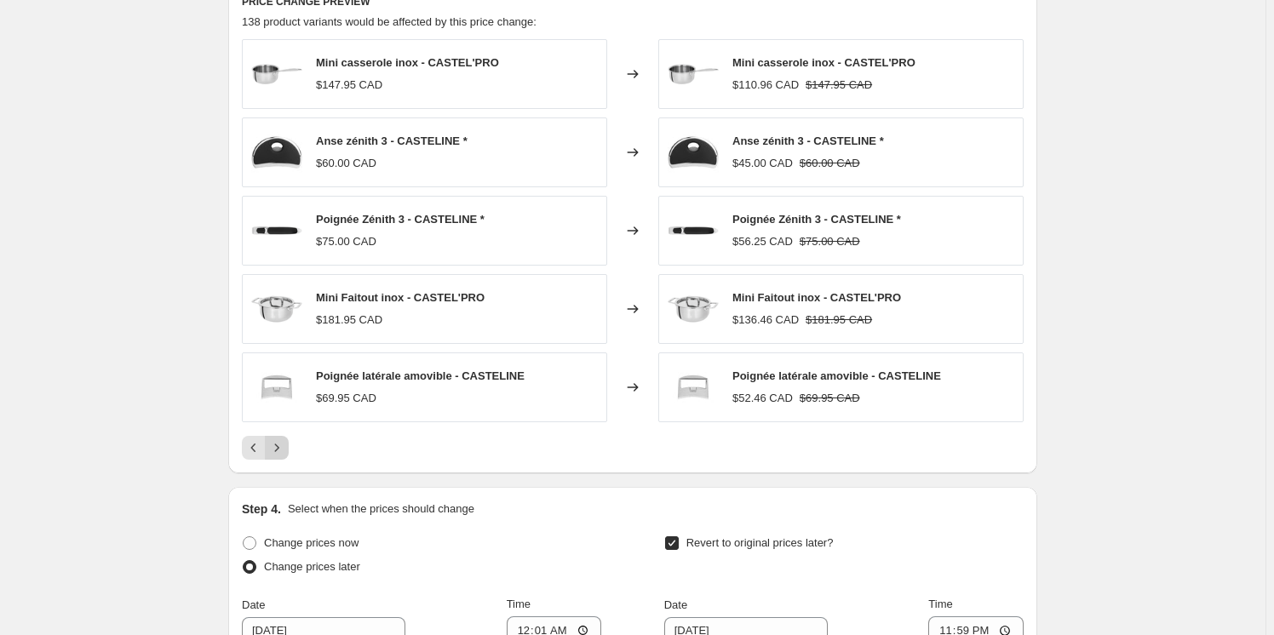
click at [281, 453] on icon "Next" at bounding box center [276, 447] width 17 height 17
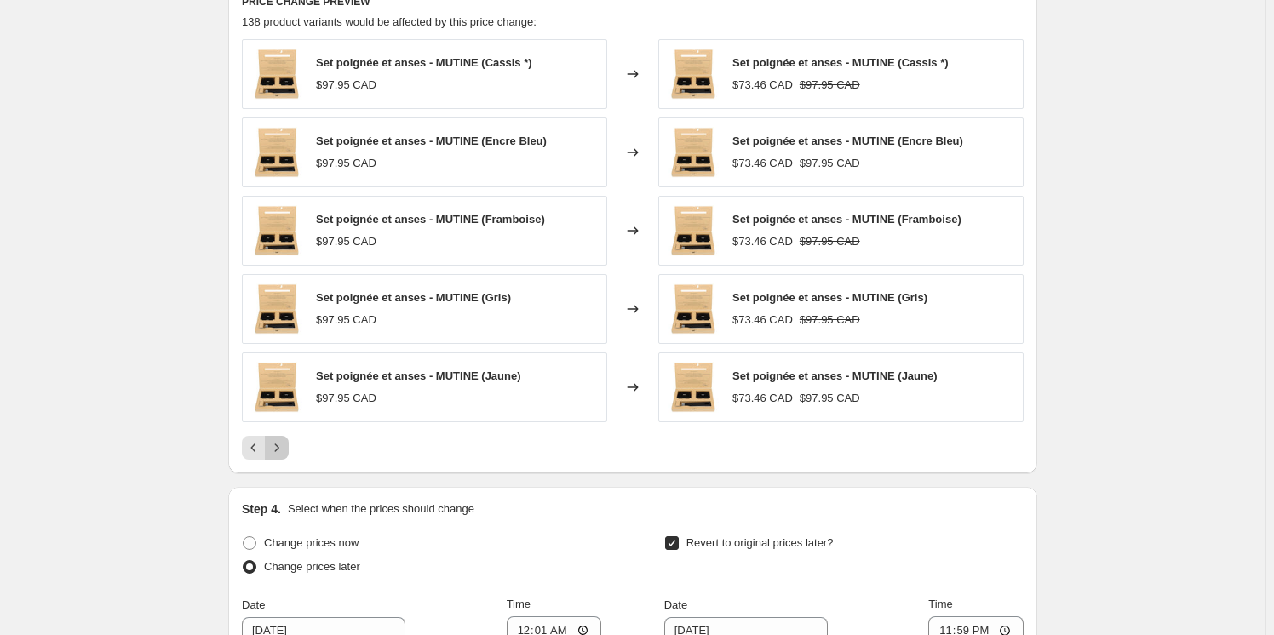
click at [281, 450] on icon "Next" at bounding box center [276, 447] width 17 height 17
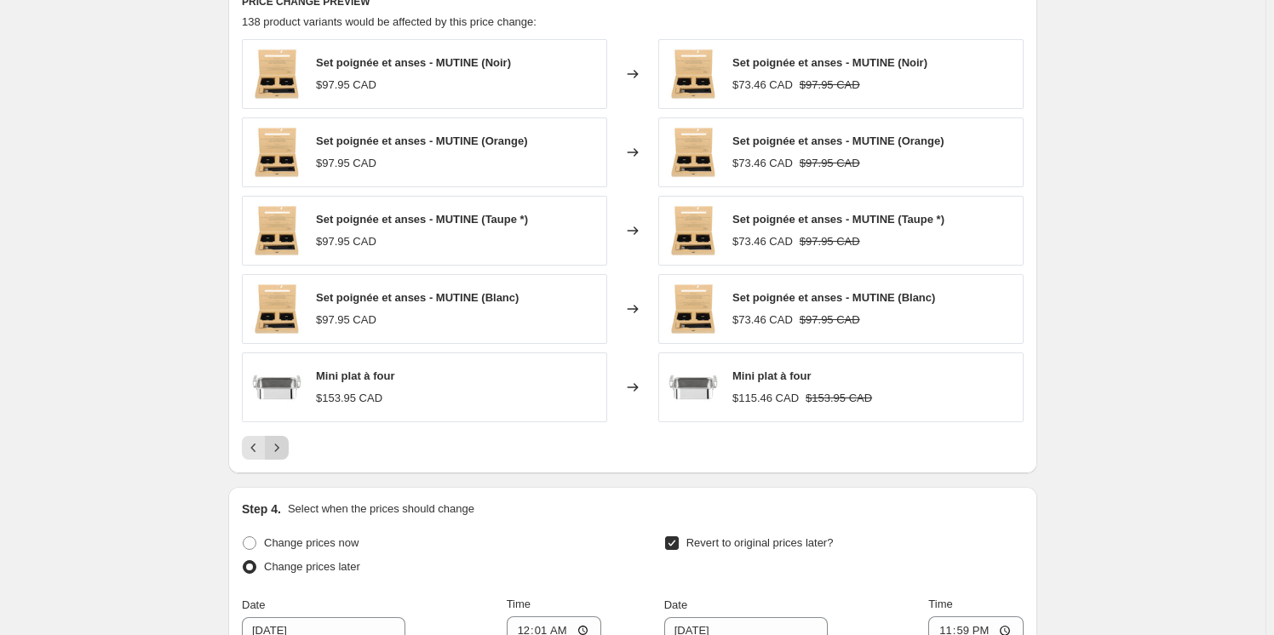
click at [281, 450] on icon "Next" at bounding box center [276, 447] width 17 height 17
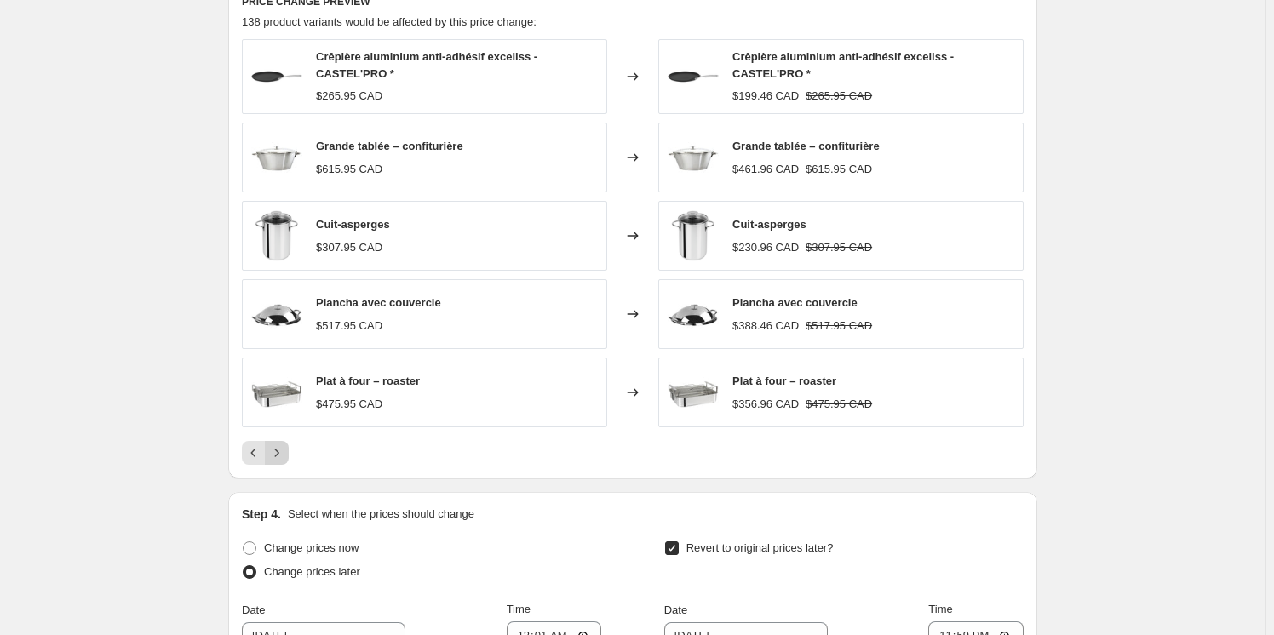
click at [281, 450] on icon "Next" at bounding box center [276, 453] width 17 height 17
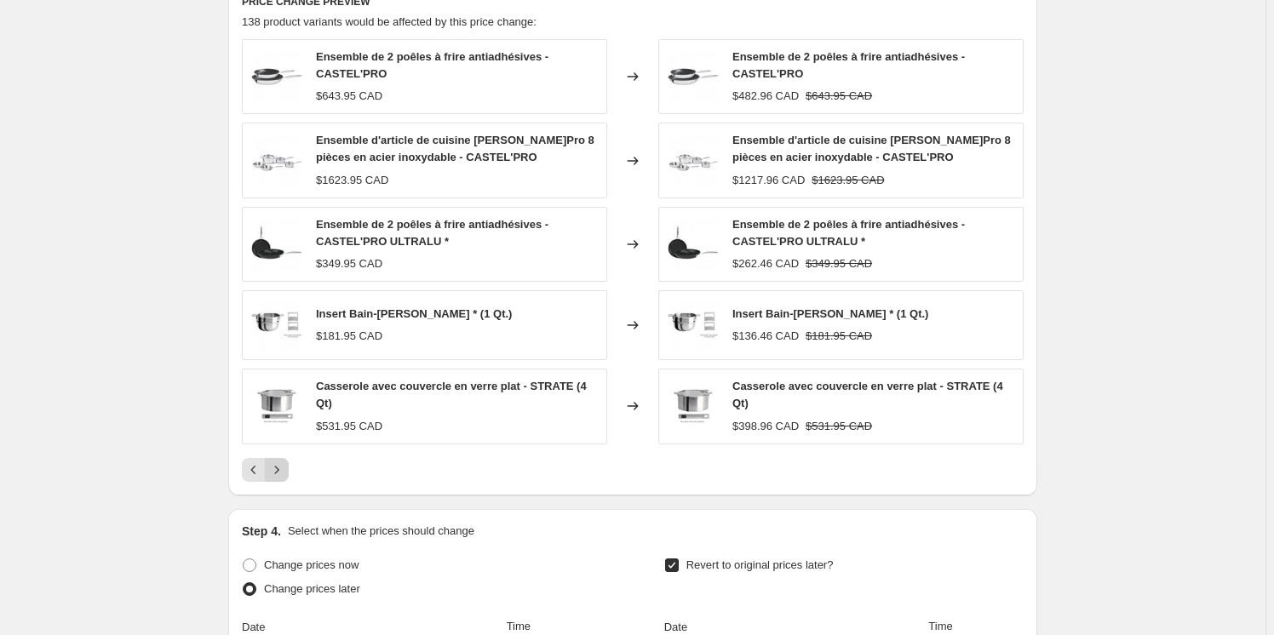
click at [281, 450] on div "Ensemble de 2 poêles à frire antiadhésives - CASTEL'PRO $643.95 CAD Changed to …" at bounding box center [633, 260] width 782 height 443
click at [280, 462] on icon "Next" at bounding box center [276, 470] width 17 height 17
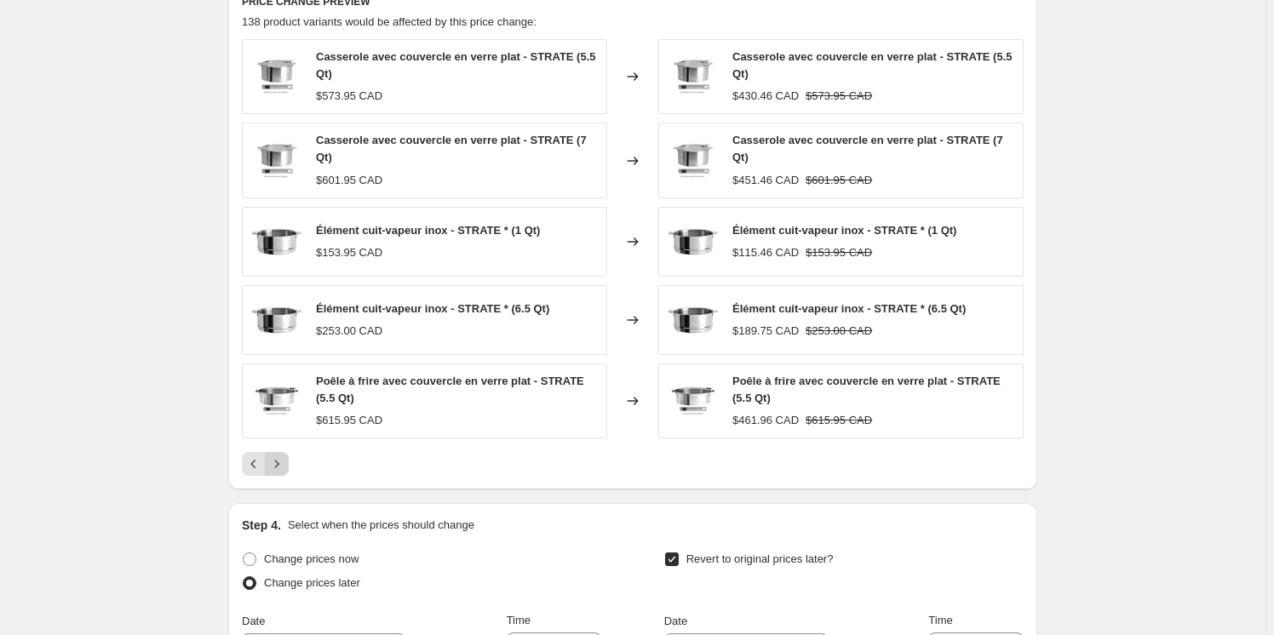
click at [277, 461] on icon "Next" at bounding box center [276, 464] width 17 height 17
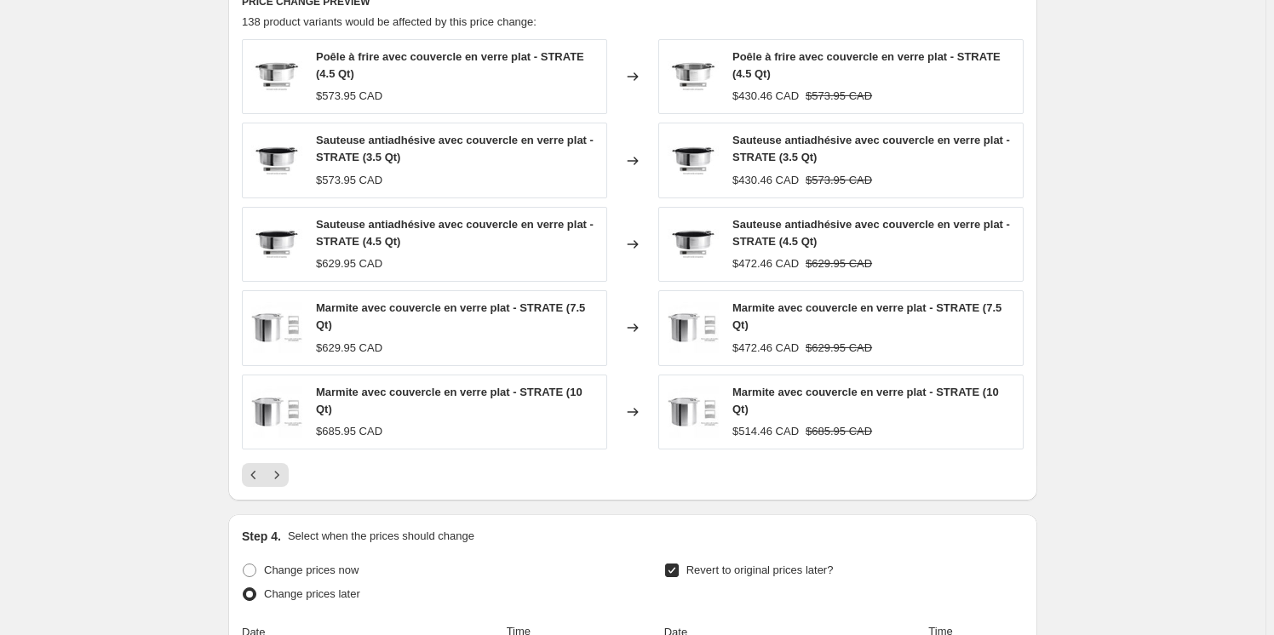
click at [279, 471] on icon "Next" at bounding box center [277, 475] width 4 height 8
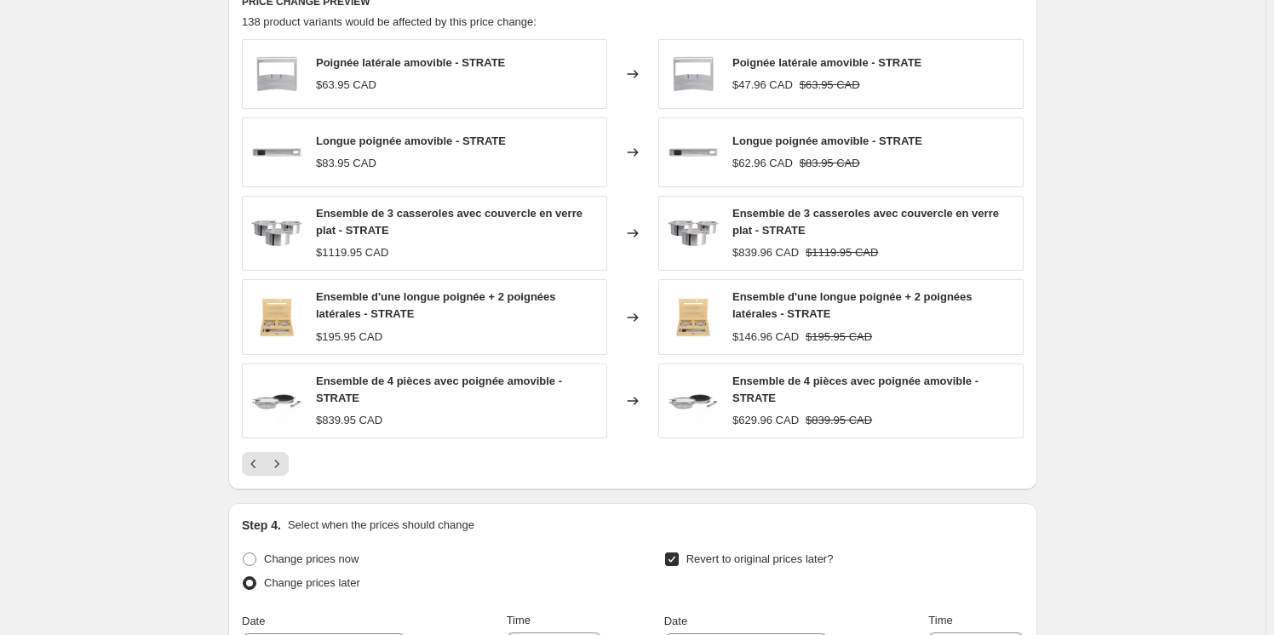
click at [282, 469] on icon "Next" at bounding box center [276, 464] width 17 height 17
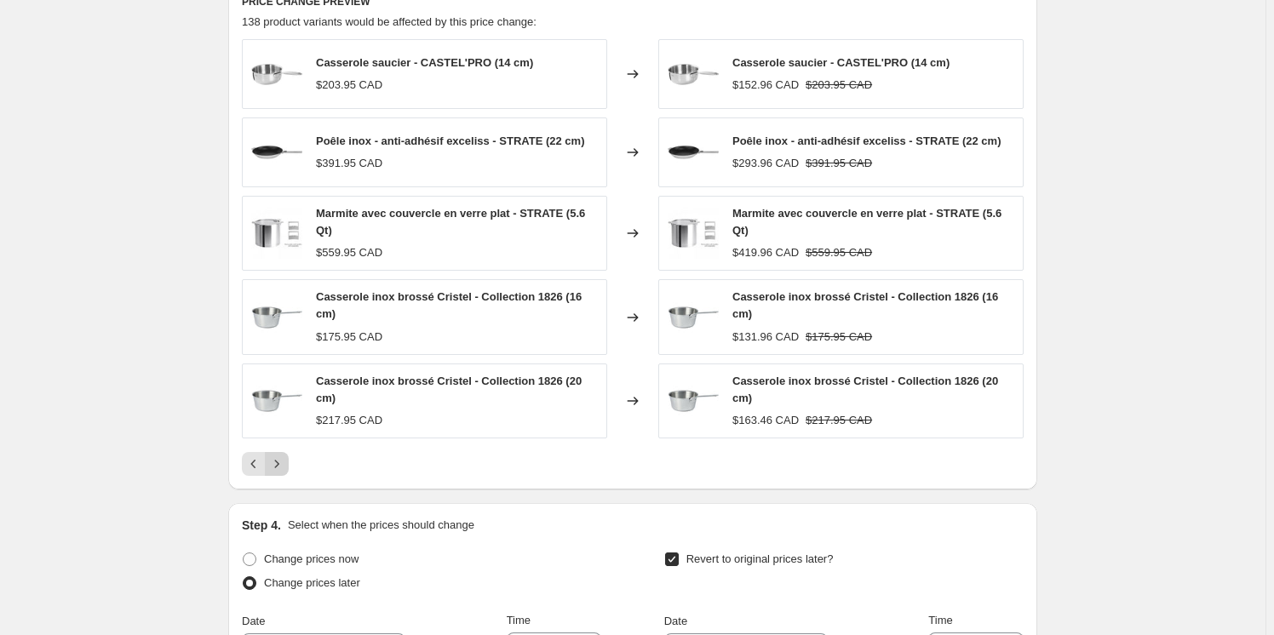
click at [278, 456] on icon "Next" at bounding box center [276, 464] width 17 height 17
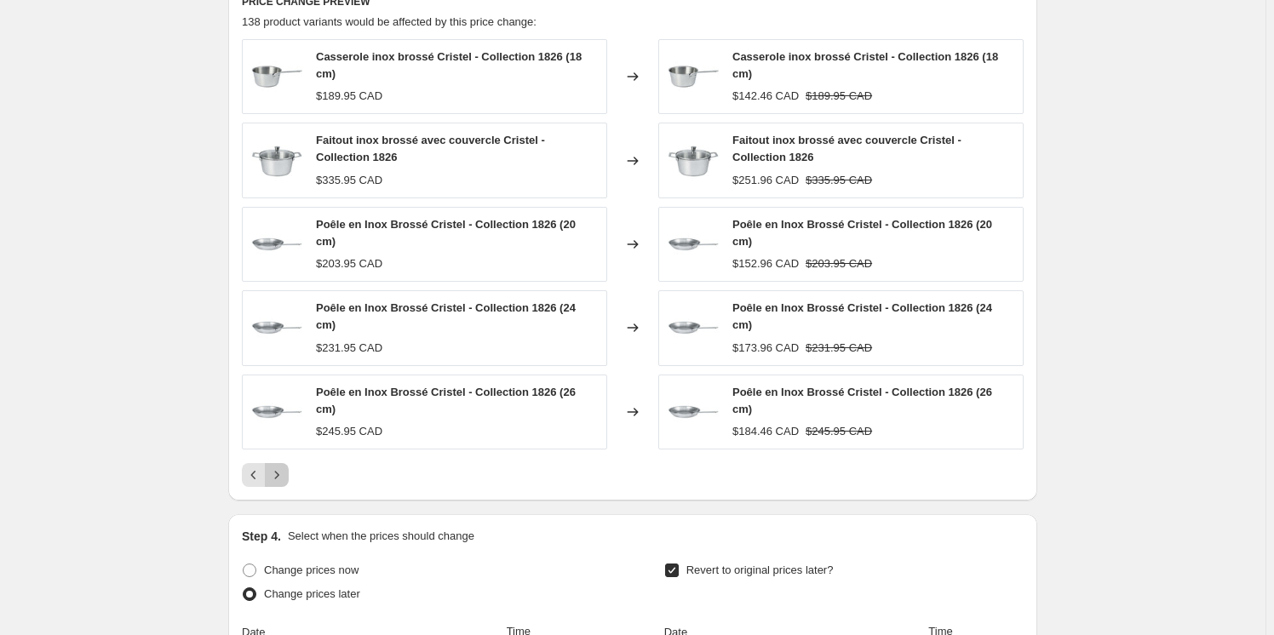
click at [277, 467] on icon "Next" at bounding box center [276, 475] width 17 height 17
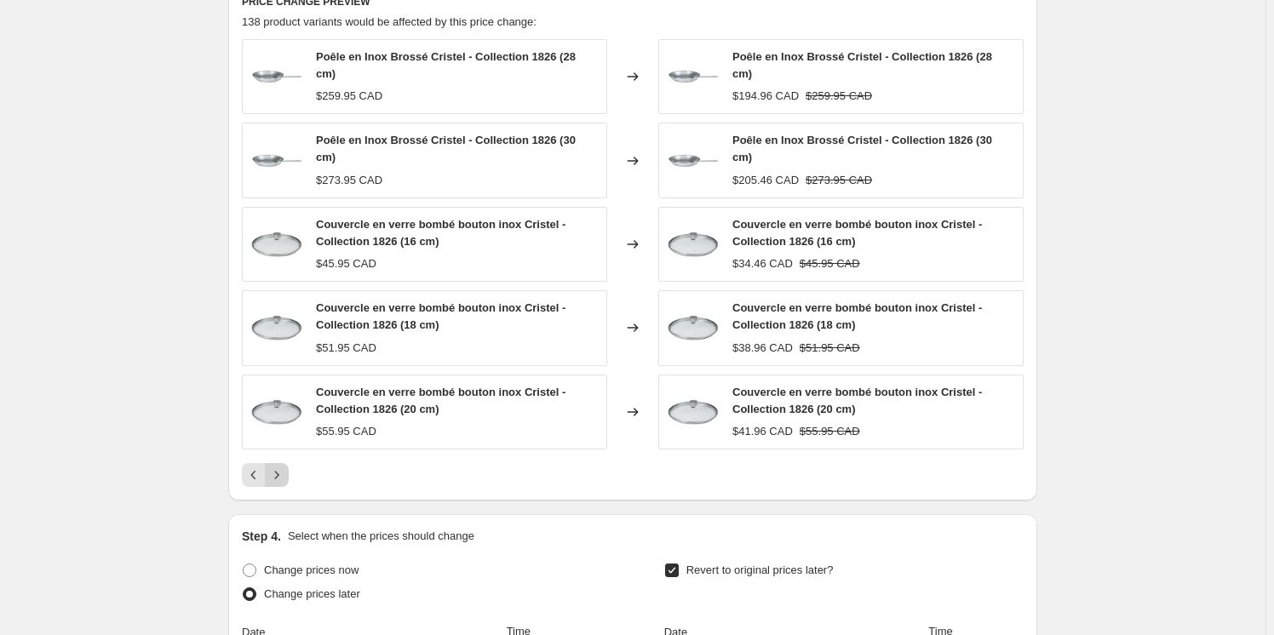
click at [280, 467] on icon "Next" at bounding box center [276, 475] width 17 height 17
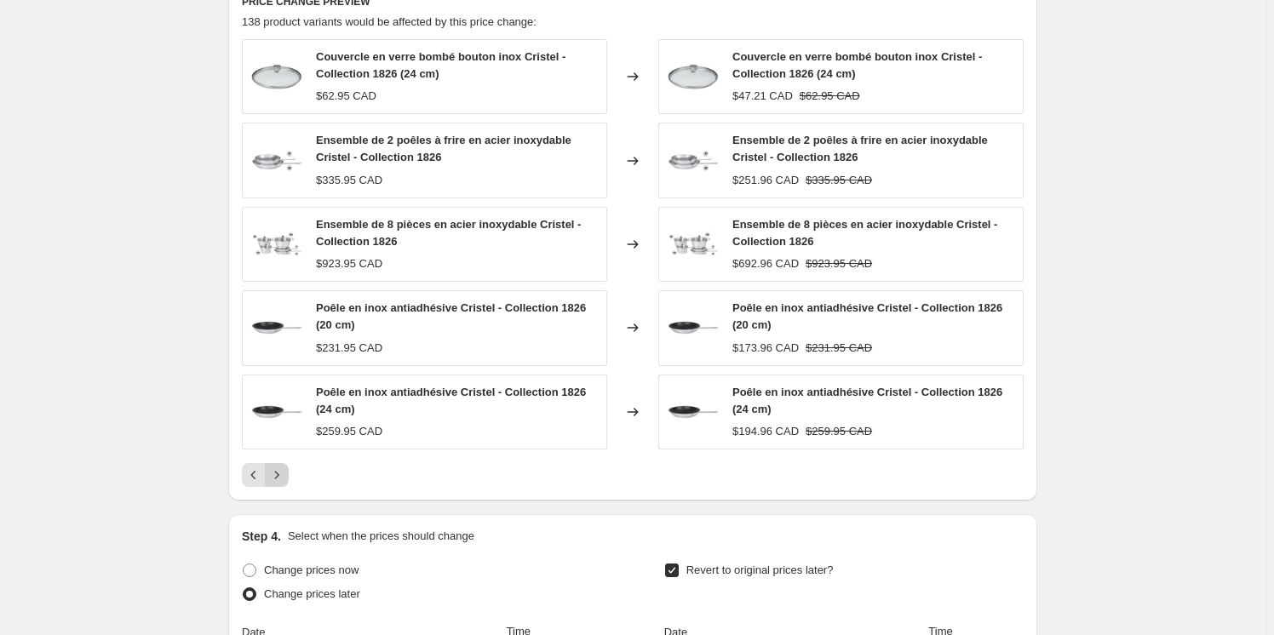
click at [280, 473] on icon "Next" at bounding box center [276, 475] width 17 height 17
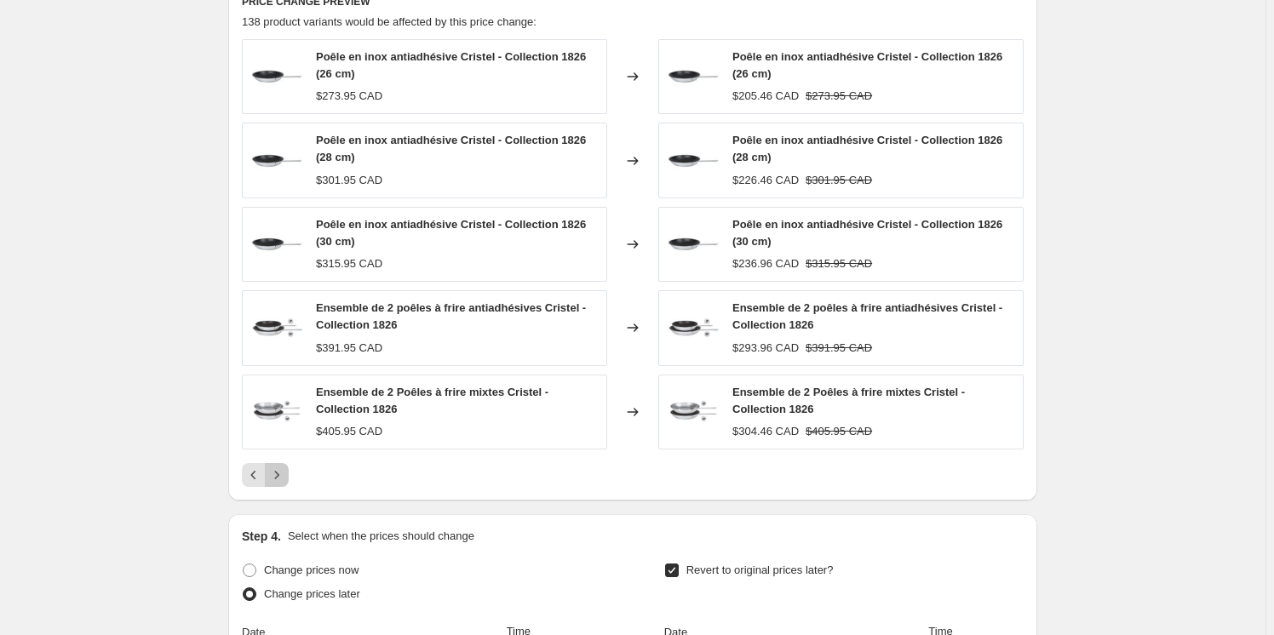
click at [280, 473] on icon "Next" at bounding box center [276, 475] width 17 height 17
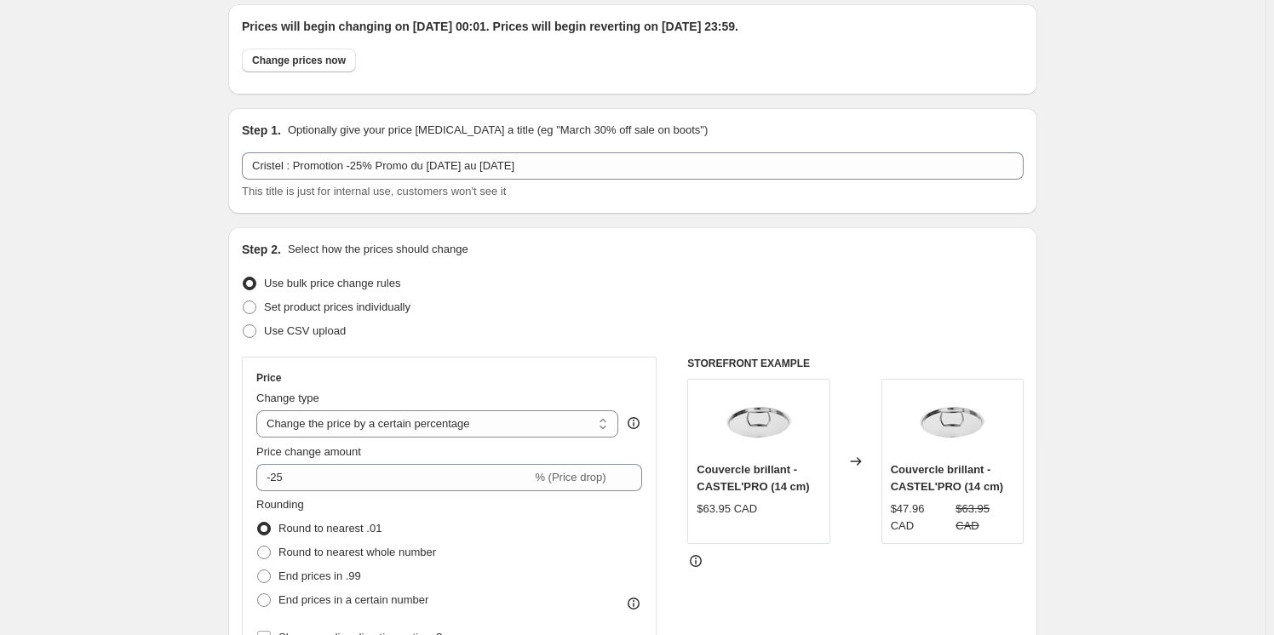
scroll to position [0, 0]
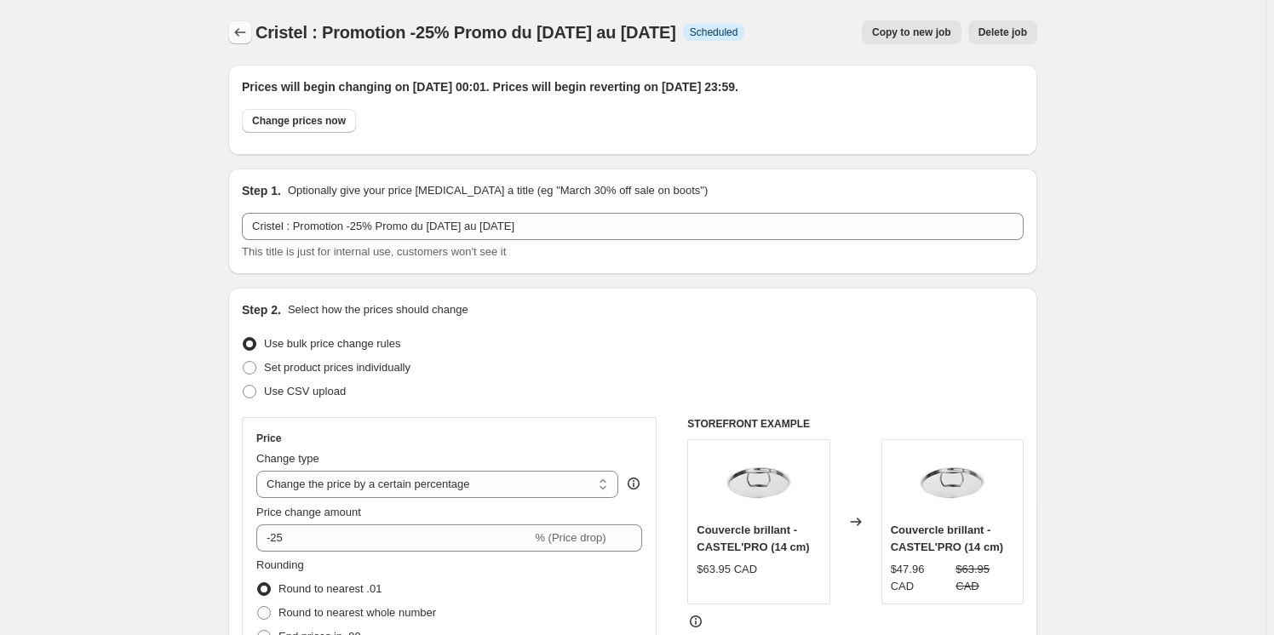
click at [249, 26] on icon "Price change jobs" at bounding box center [240, 32] width 17 height 17
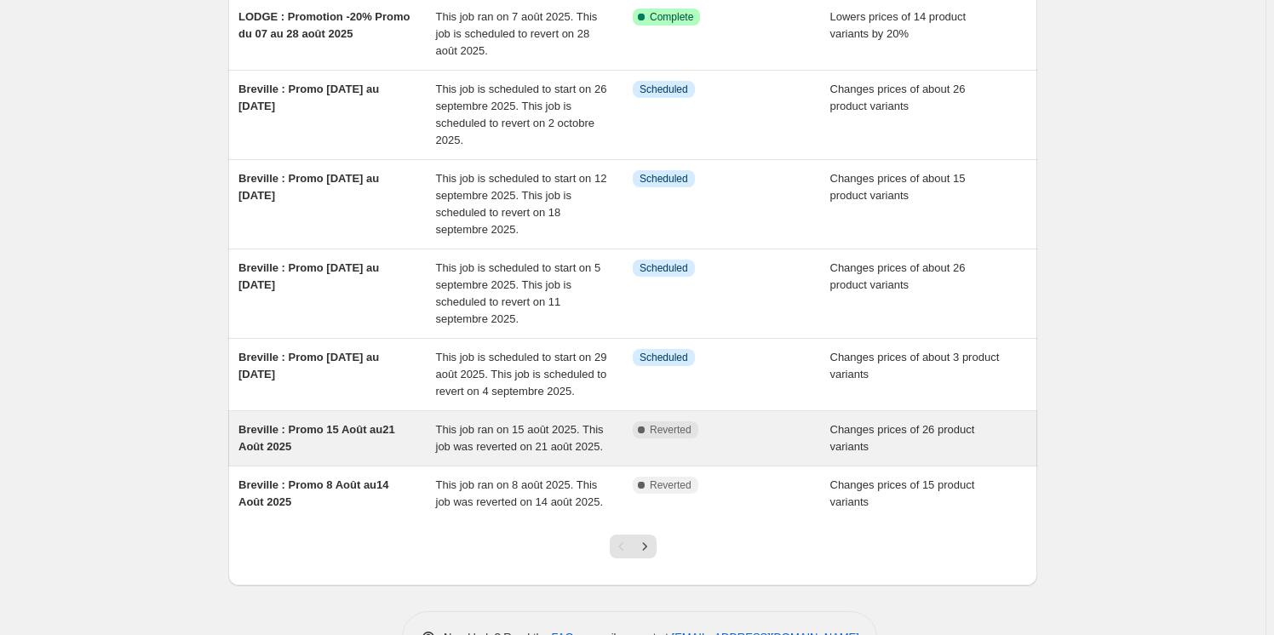
scroll to position [427, 0]
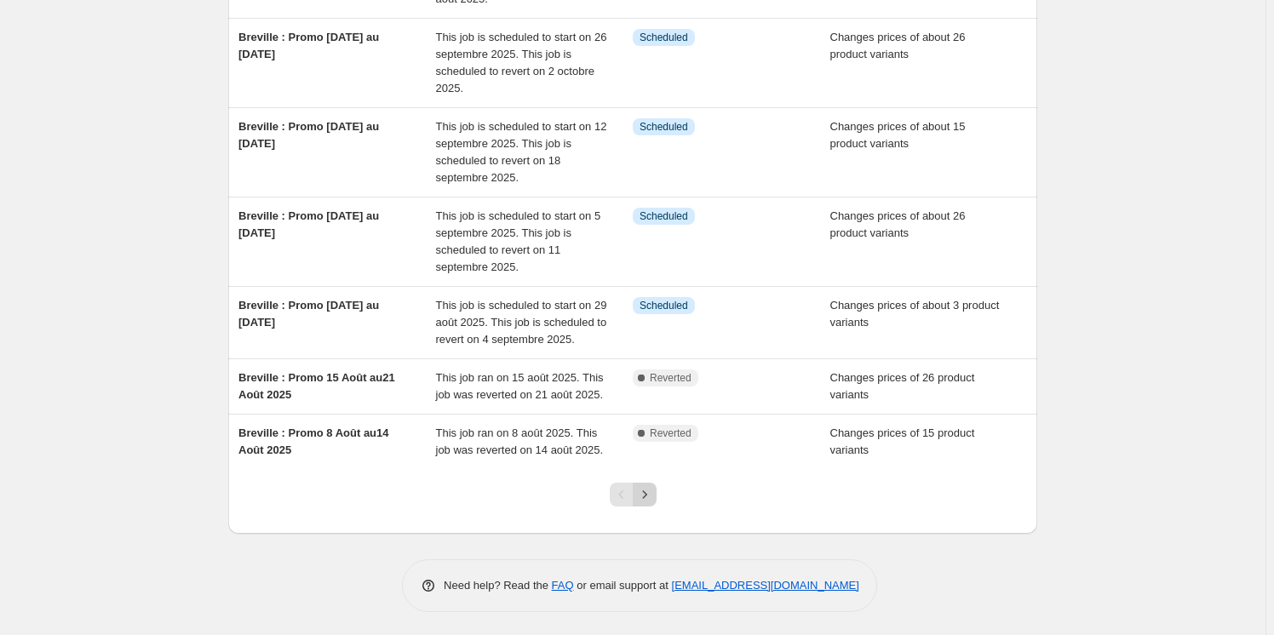
click at [652, 490] on icon "Next" at bounding box center [644, 494] width 17 height 17
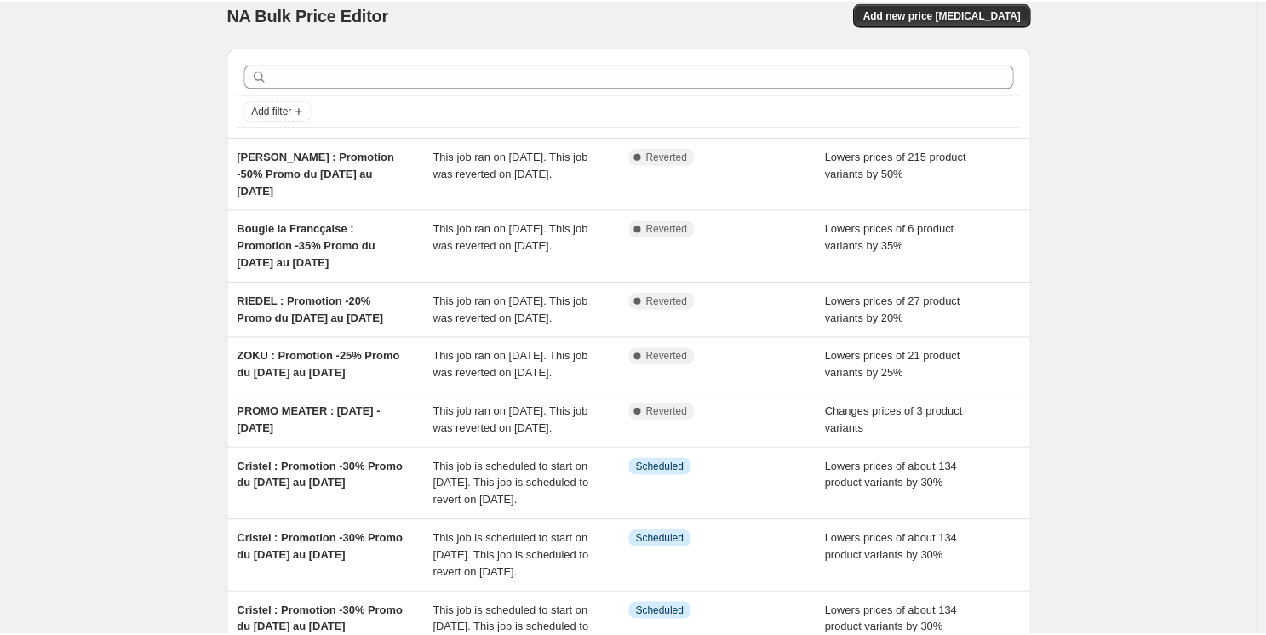
scroll to position [0, 0]
